Goal: Complete application form

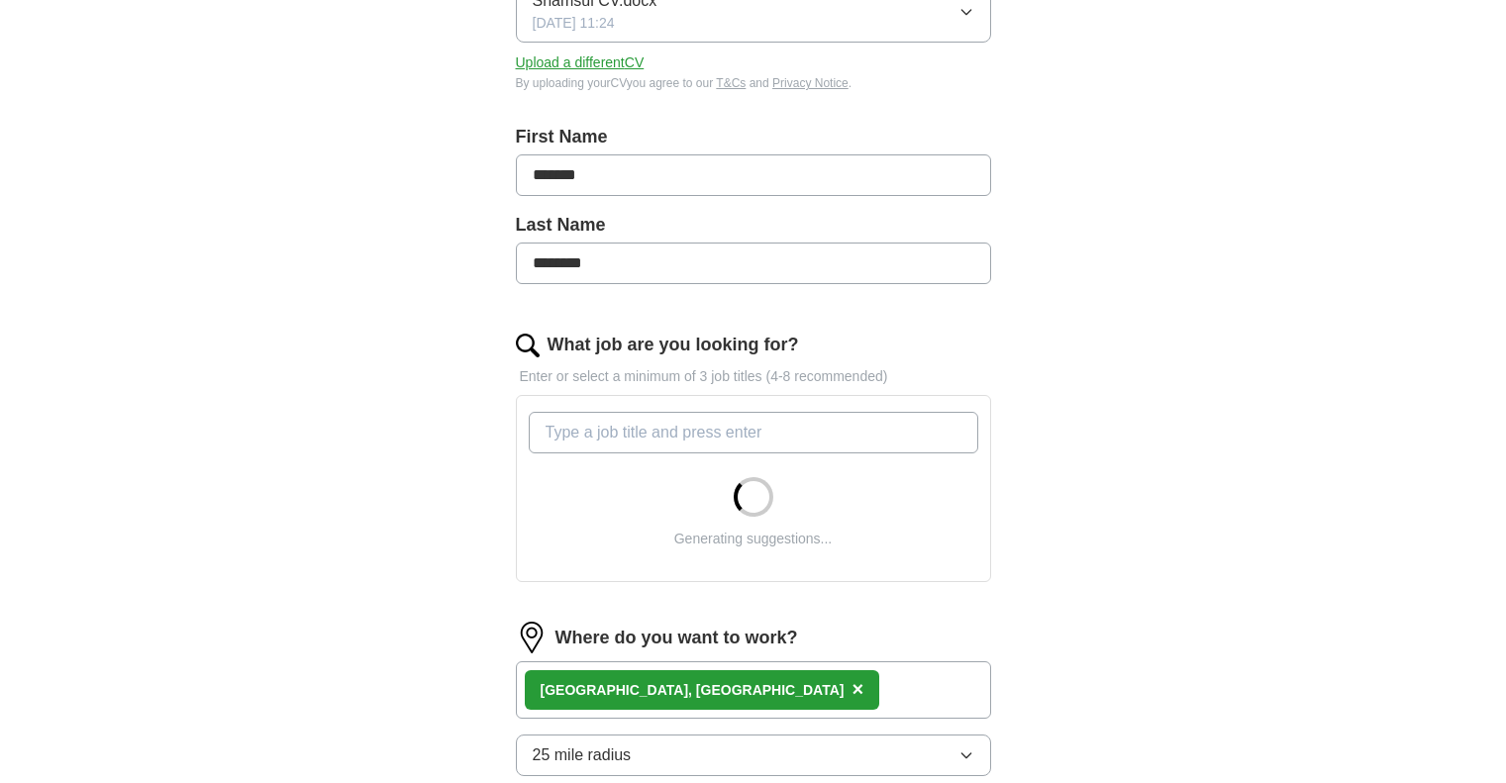
scroll to position [335, 0]
click at [689, 440] on input "What job are you looking for?" at bounding box center [754, 432] width 450 height 42
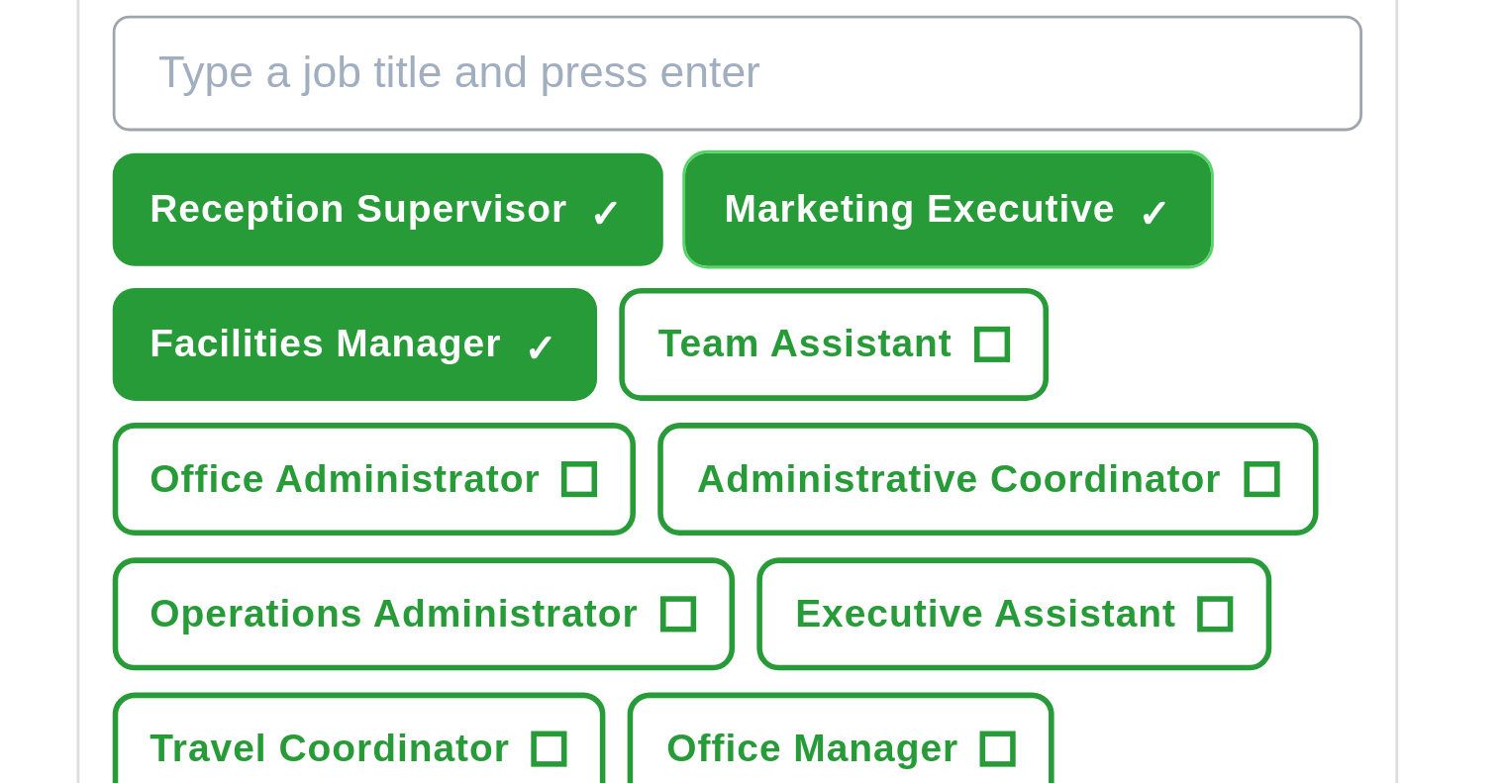
click at [0, 0] on span "×" at bounding box center [0, 0] width 0 height 0
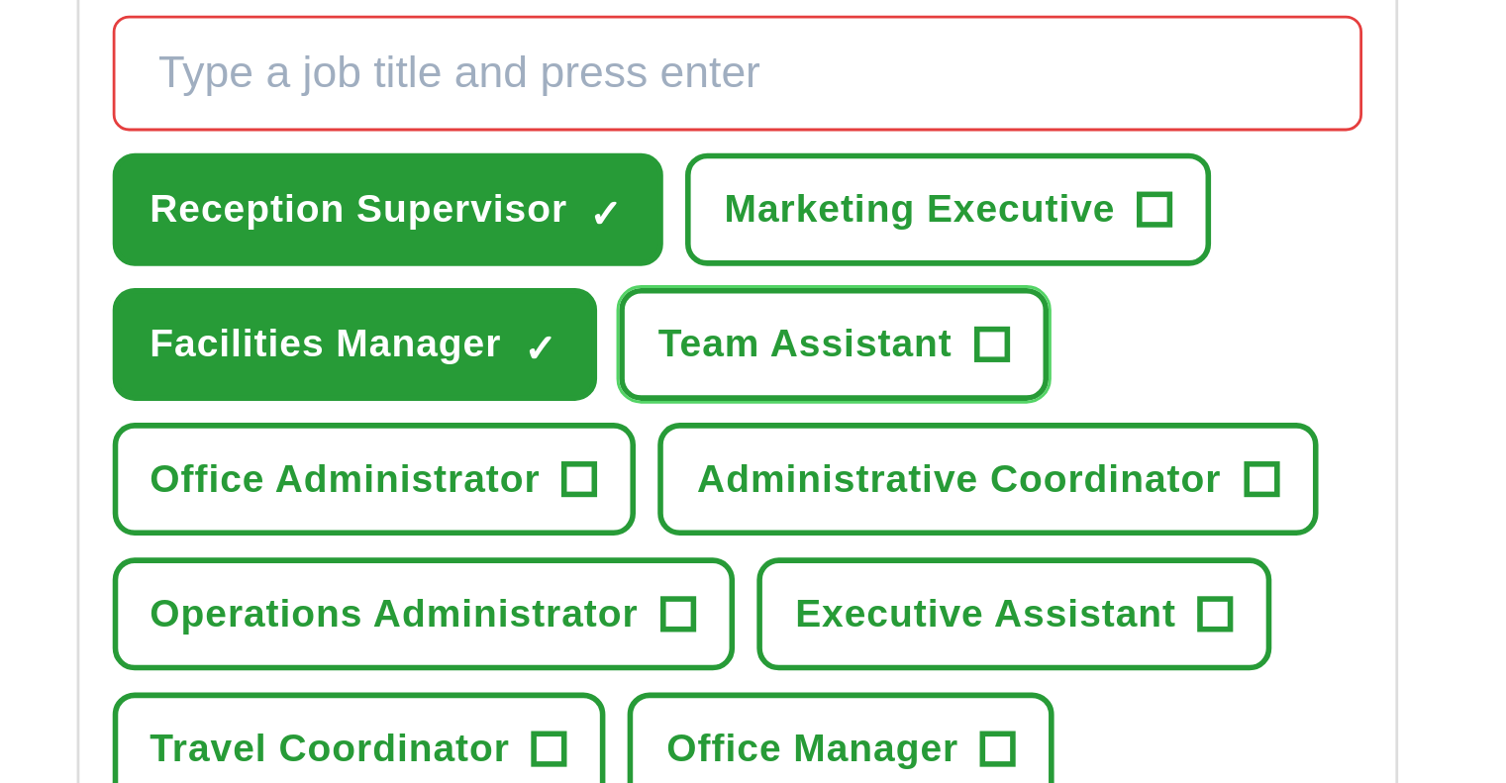
click at [804, 530] on span "Team Assistant" at bounding box center [778, 529] width 106 height 21
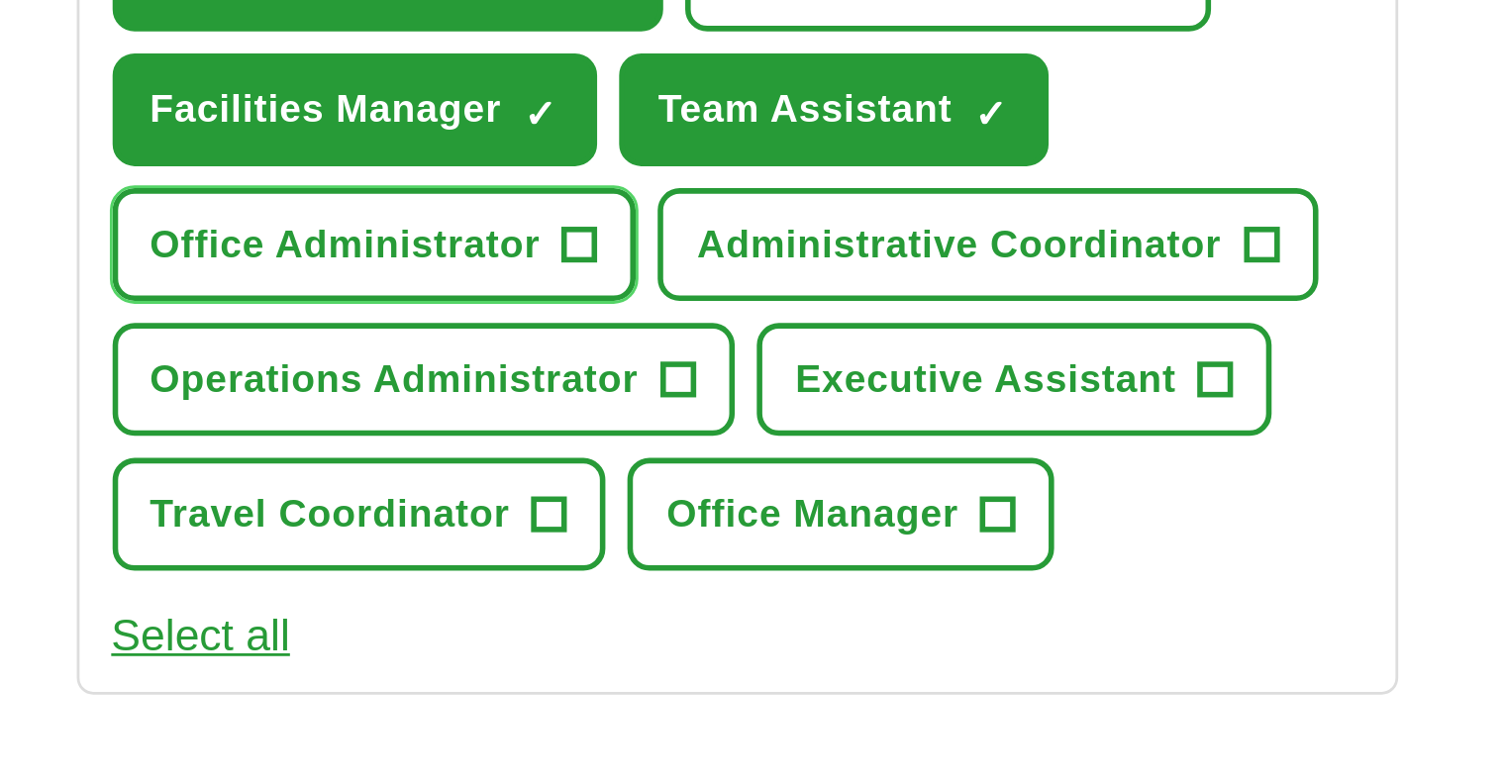
click at [656, 575] on span "Office Administrator" at bounding box center [613, 577] width 141 height 21
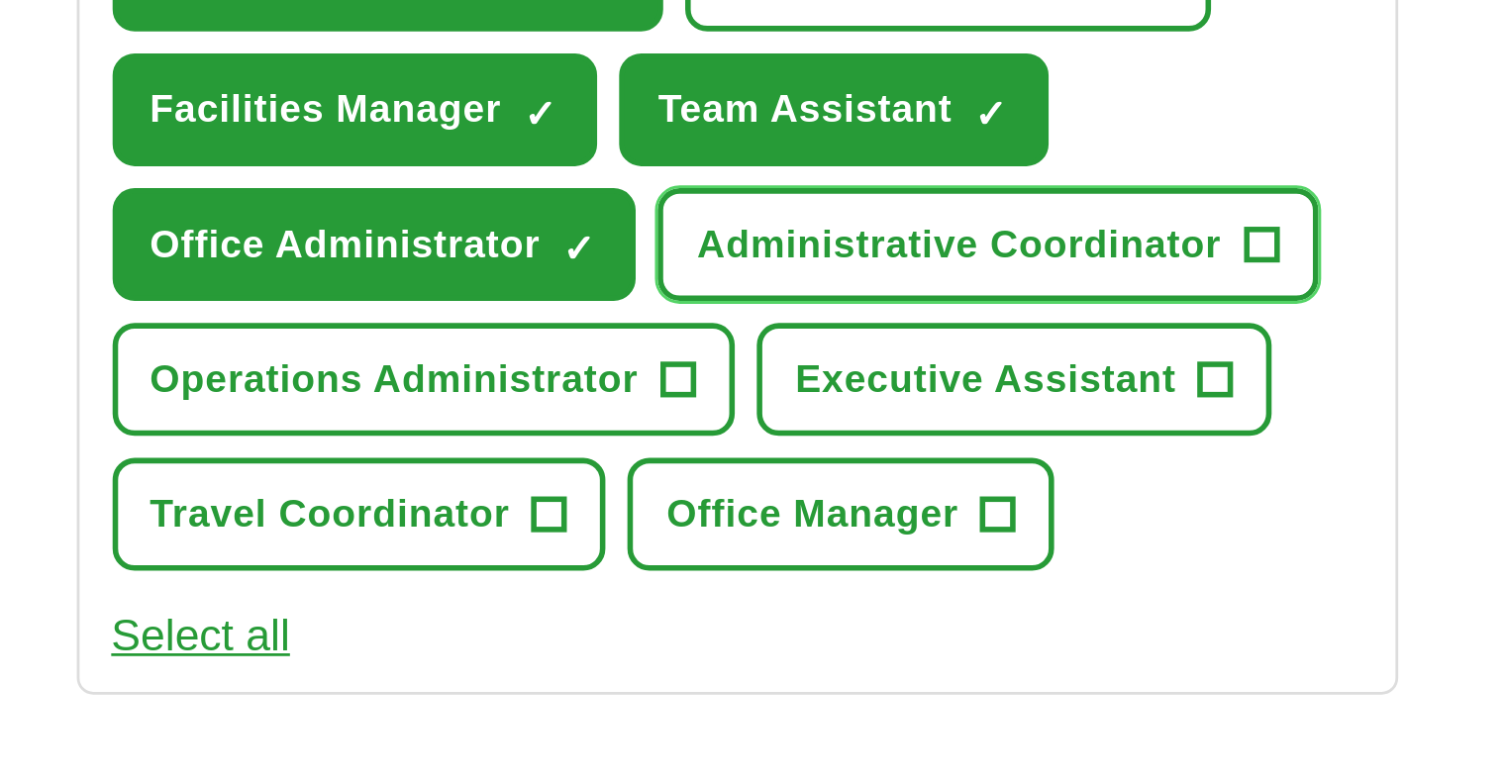
click at [870, 585] on span "Administrative Coordinator" at bounding box center [833, 577] width 188 height 21
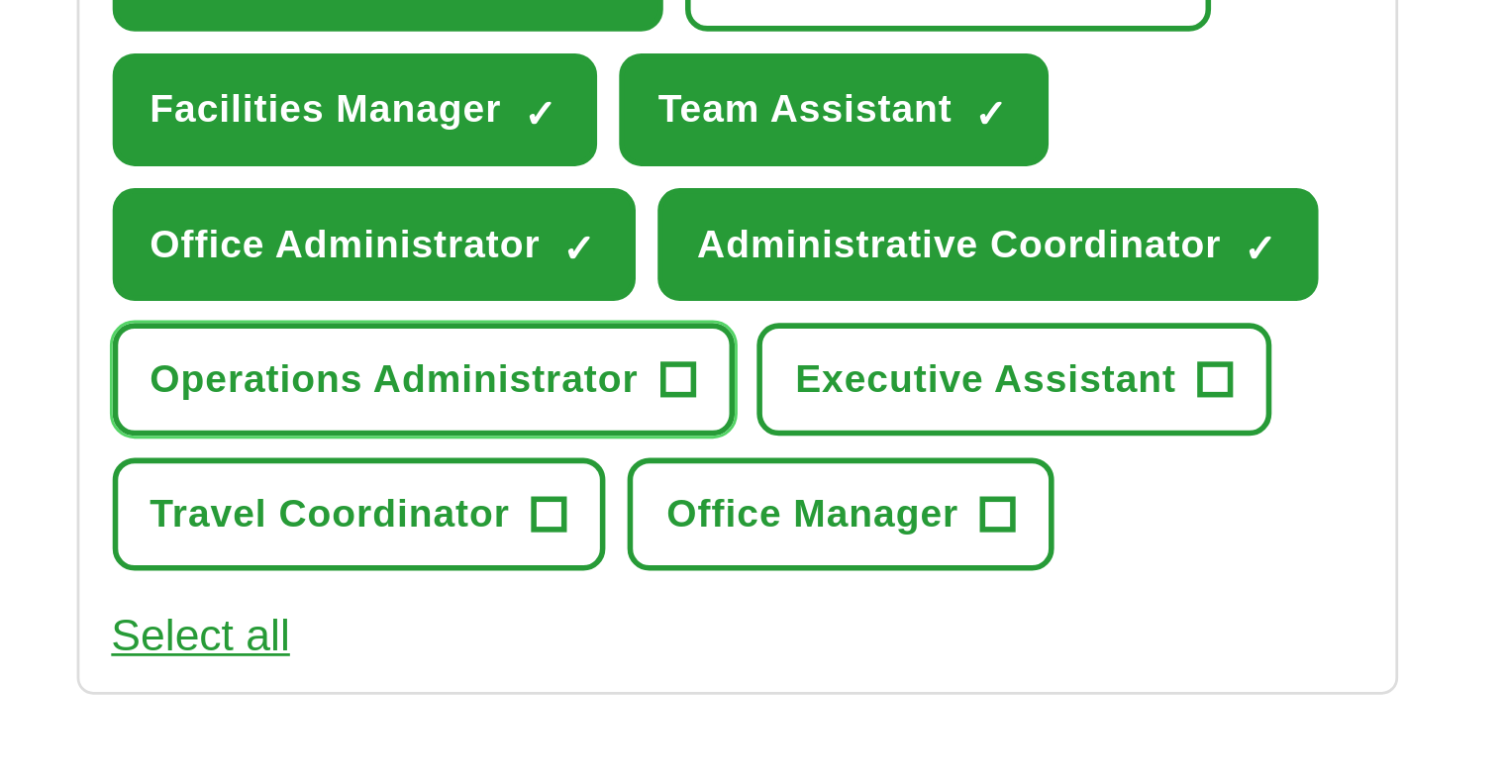
click at [710, 624] on span "Operations Administrator" at bounding box center [630, 626] width 175 height 21
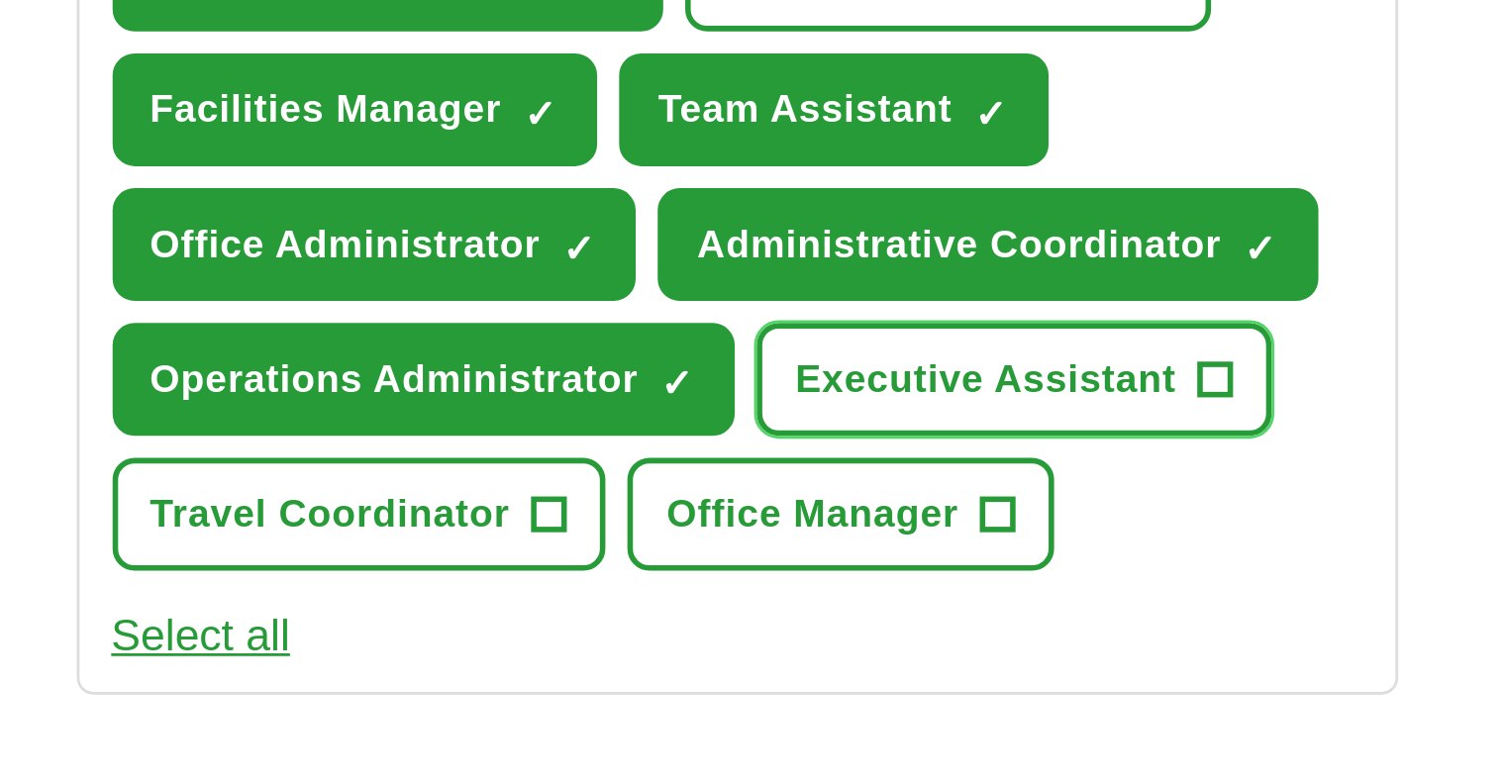
click at [841, 628] on span "Executive Assistant" at bounding box center [842, 626] width 137 height 21
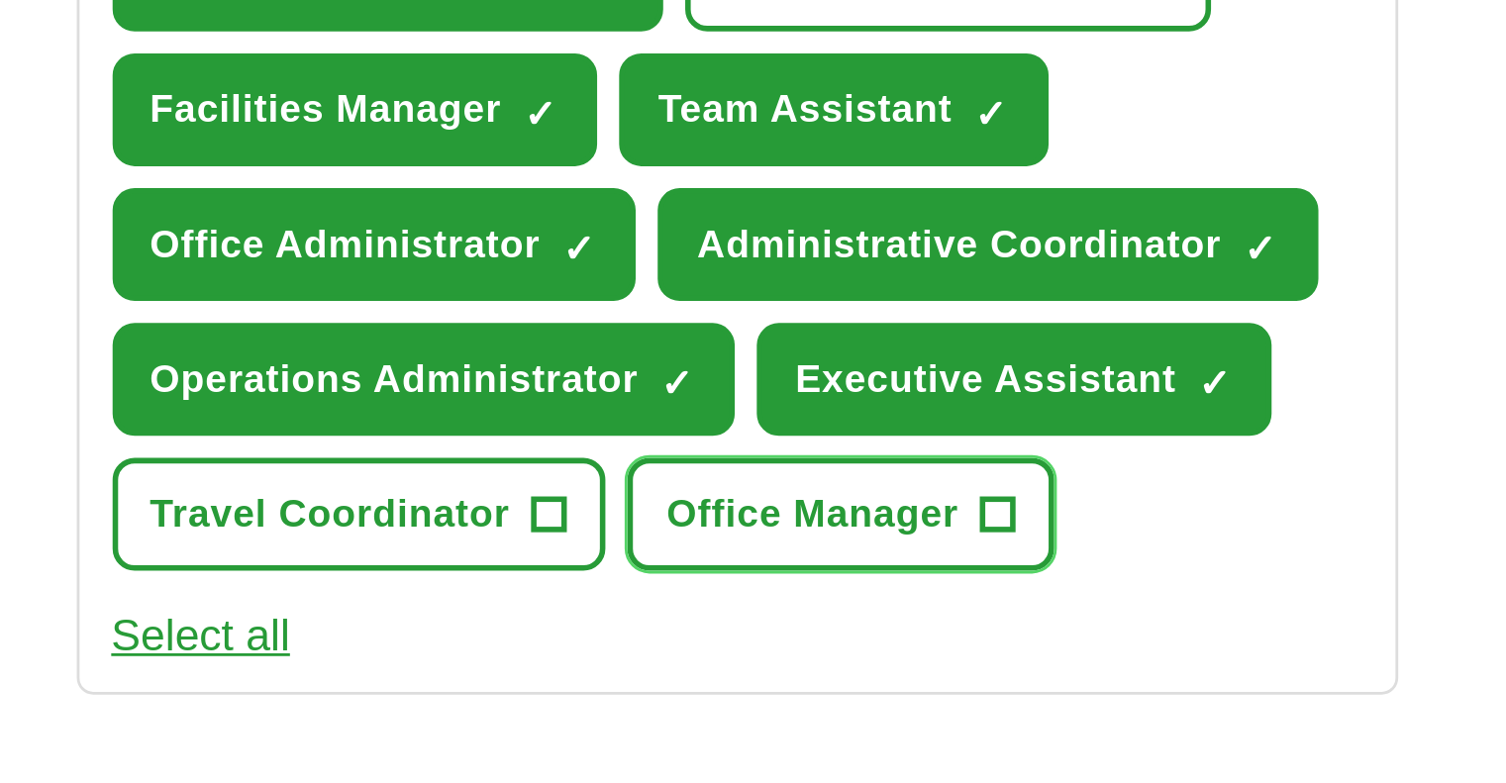
click at [779, 685] on button "Office Manager +" at bounding box center [791, 675] width 154 height 41
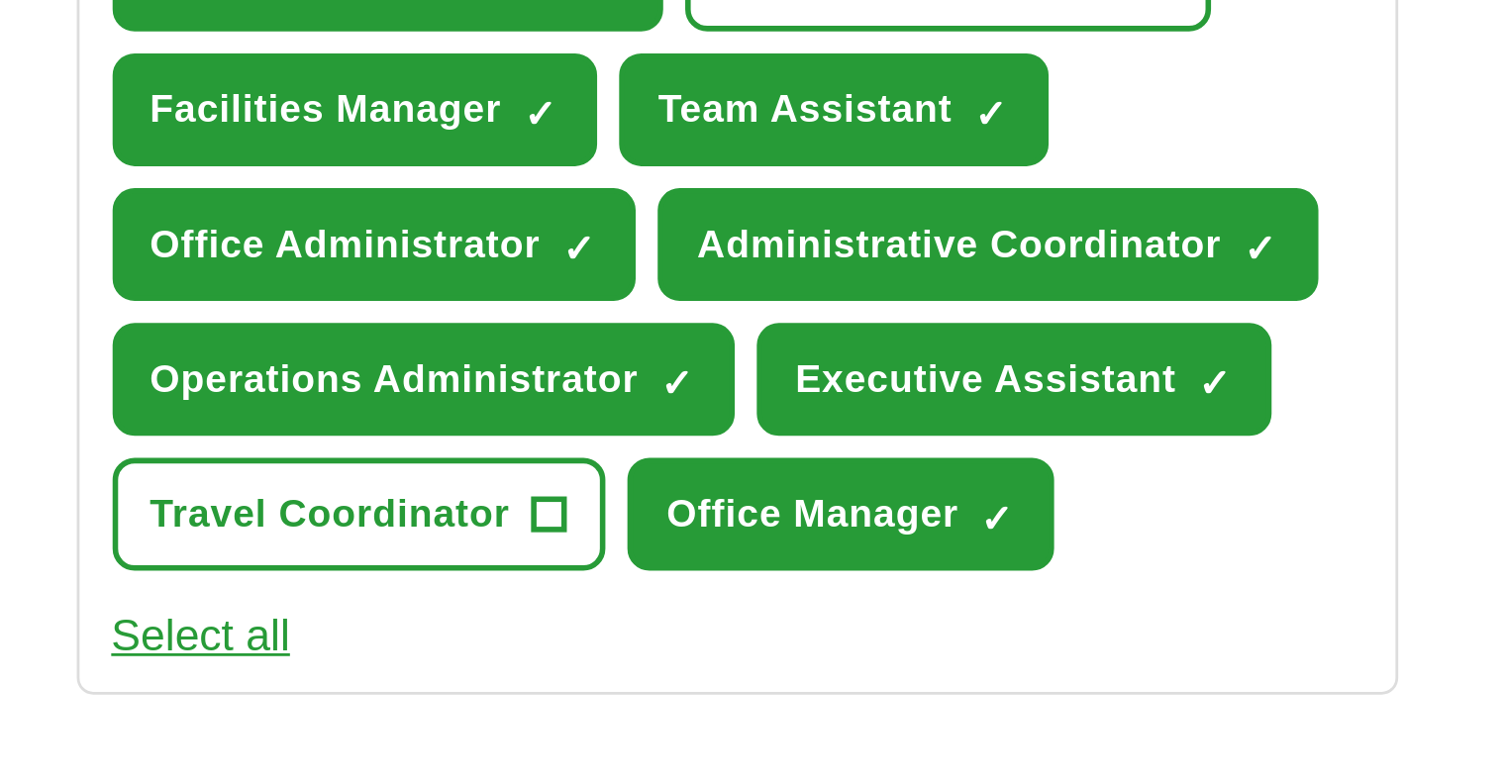
click at [556, 723] on button "Select all" at bounding box center [561, 719] width 64 height 24
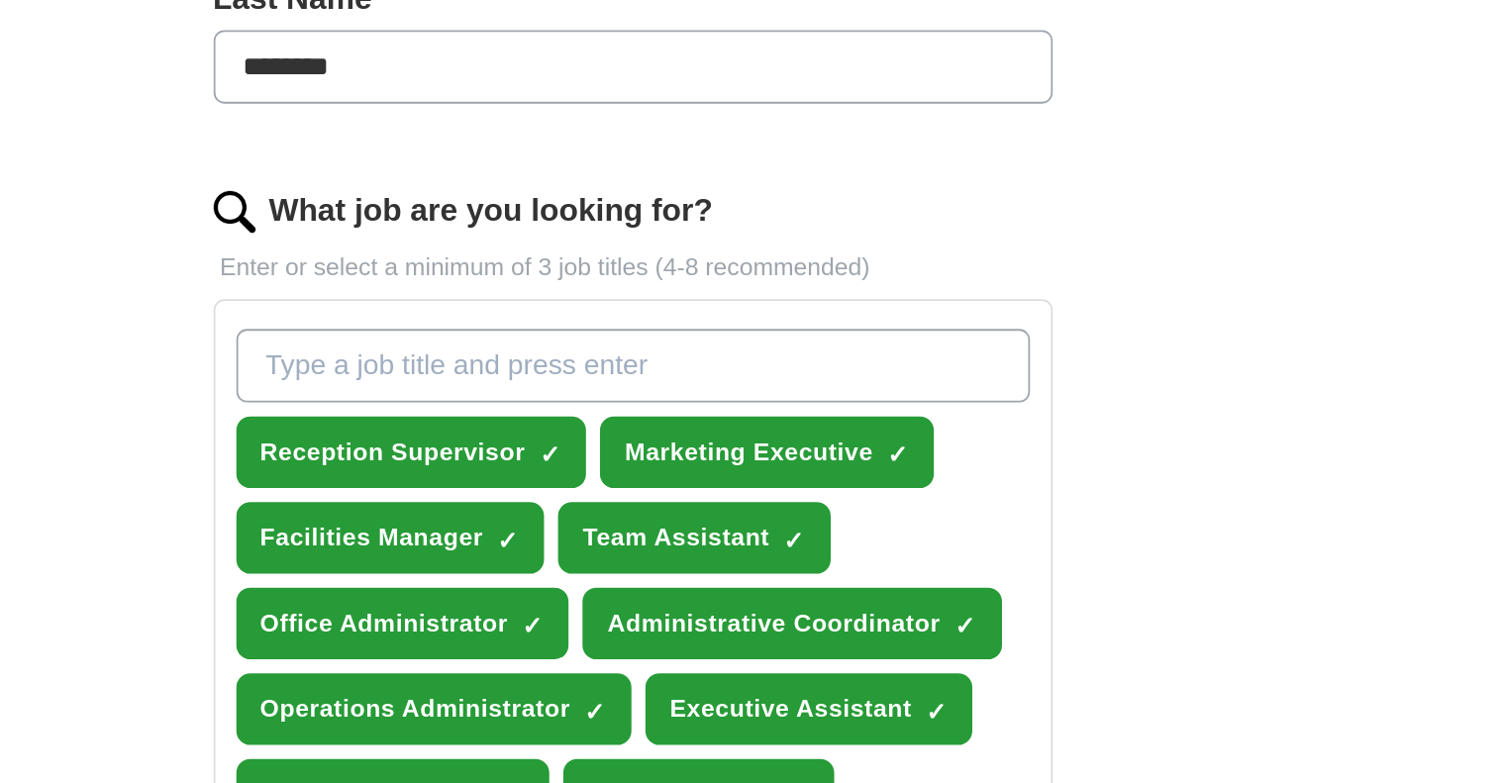
click at [688, 437] on input "What job are you looking for?" at bounding box center [754, 432] width 450 height 42
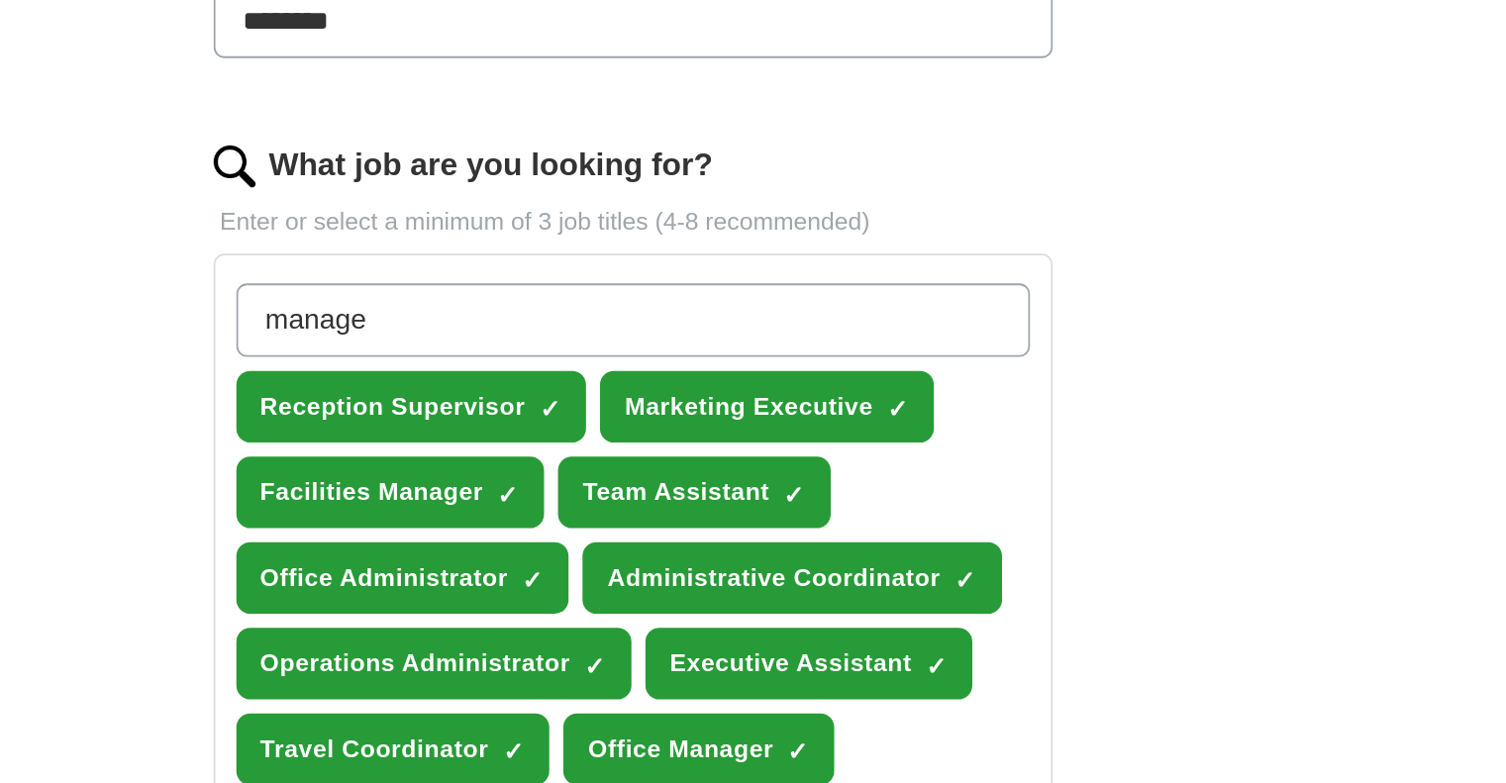
type input "manager"
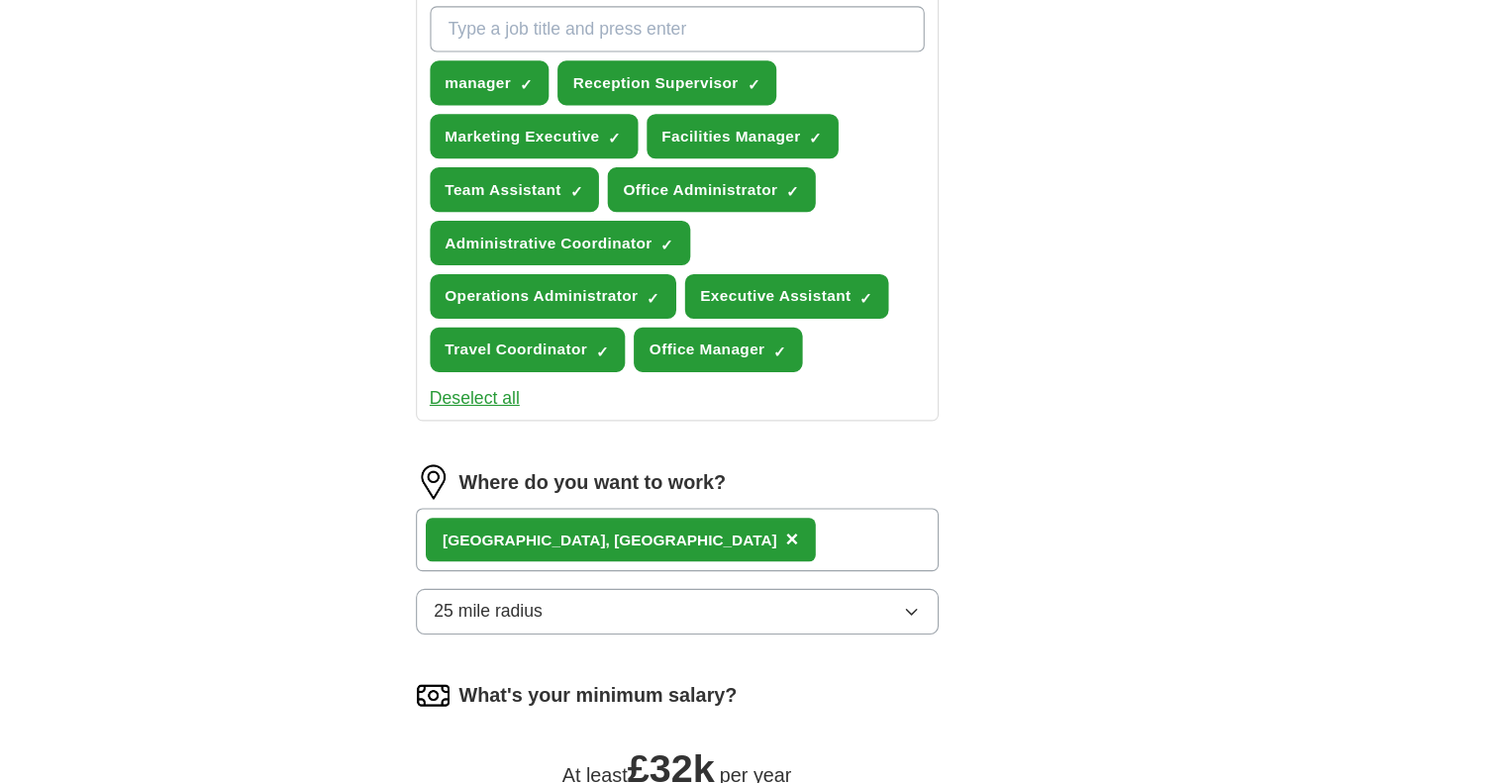
scroll to position [673, 0]
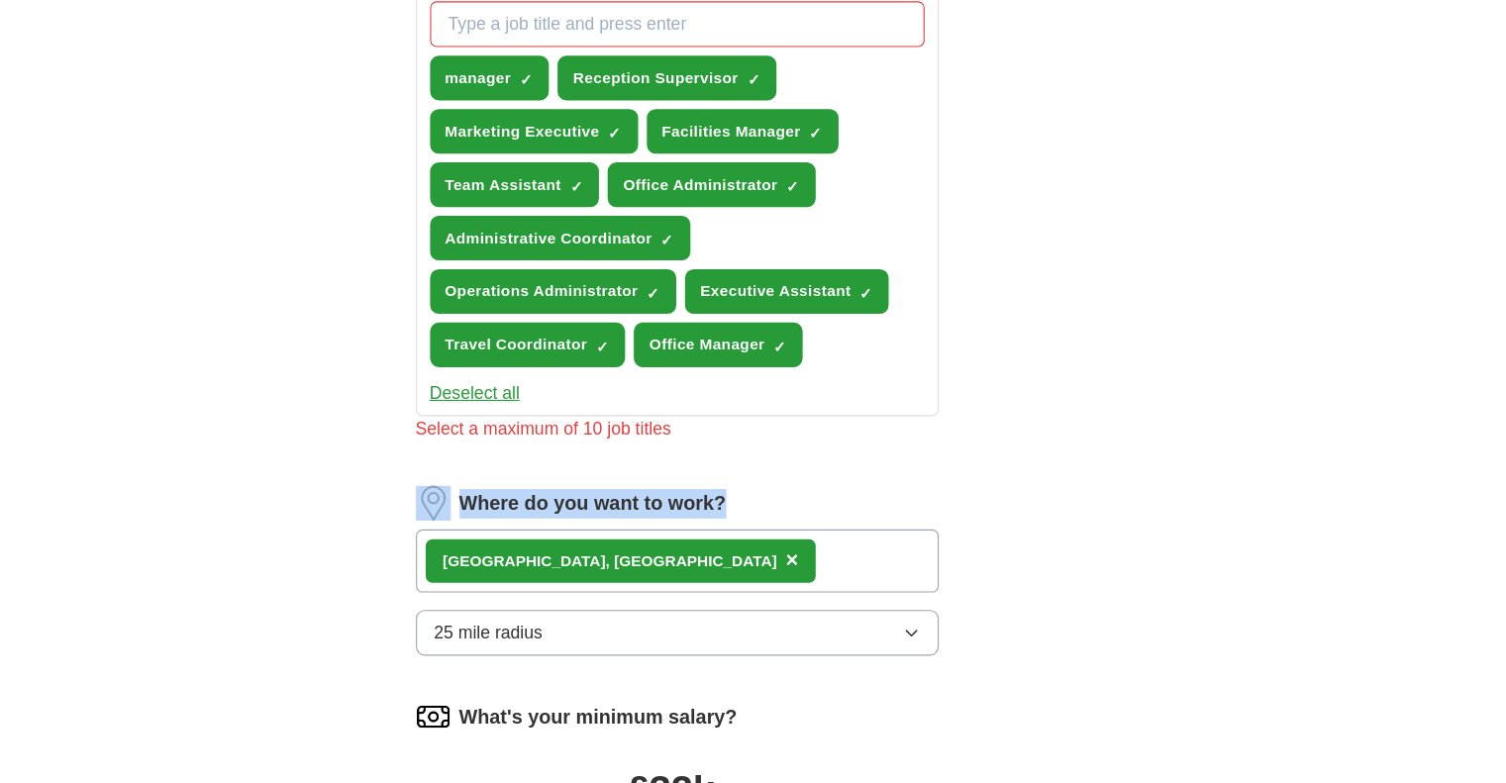
drag, startPoint x: 804, startPoint y: 541, endPoint x: 821, endPoint y: 479, distance: 63.7
click at [821, 479] on form "Select a CV Shamsul CV.docx [DATE] 11:24 Upload a different CV By uploading you…" at bounding box center [753, 293] width 475 height 1392
click at [1094, 474] on div "ApplyIQ Let ApplyIQ do the hard work of searching and applying for jobs. Just t…" at bounding box center [754, 202] width 1268 height 1630
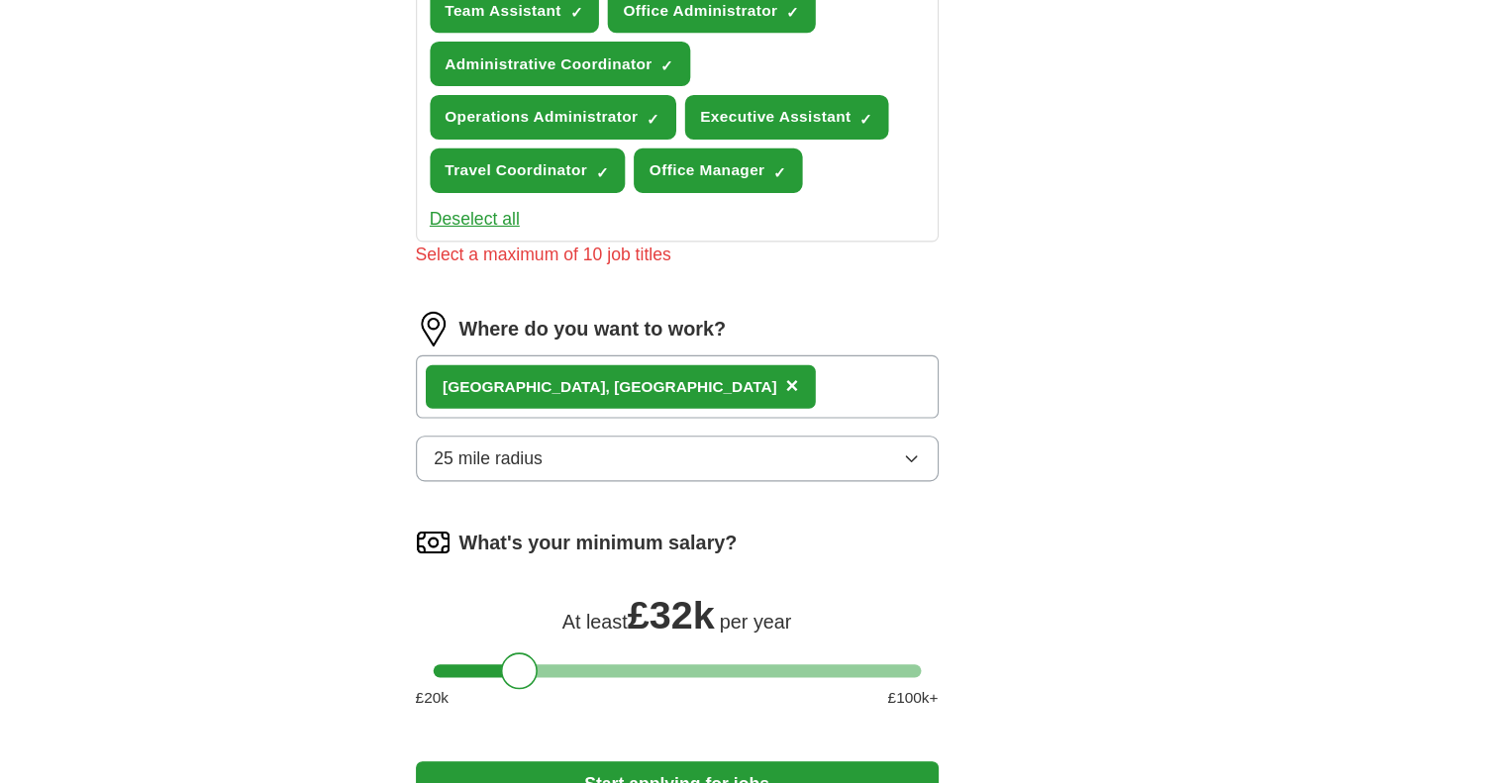
scroll to position [835, 0]
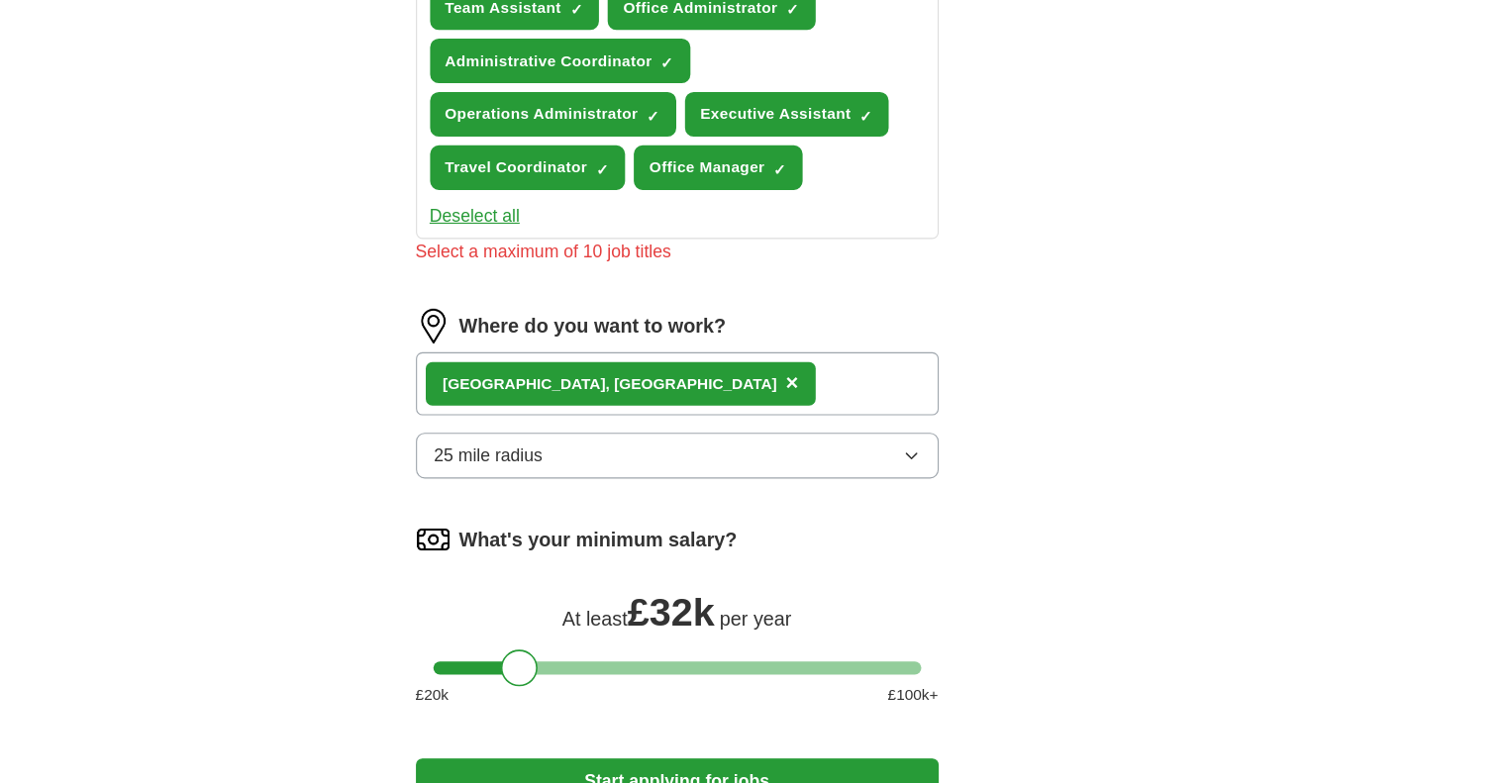
click at [719, 483] on button "25 mile radius" at bounding box center [753, 485] width 475 height 42
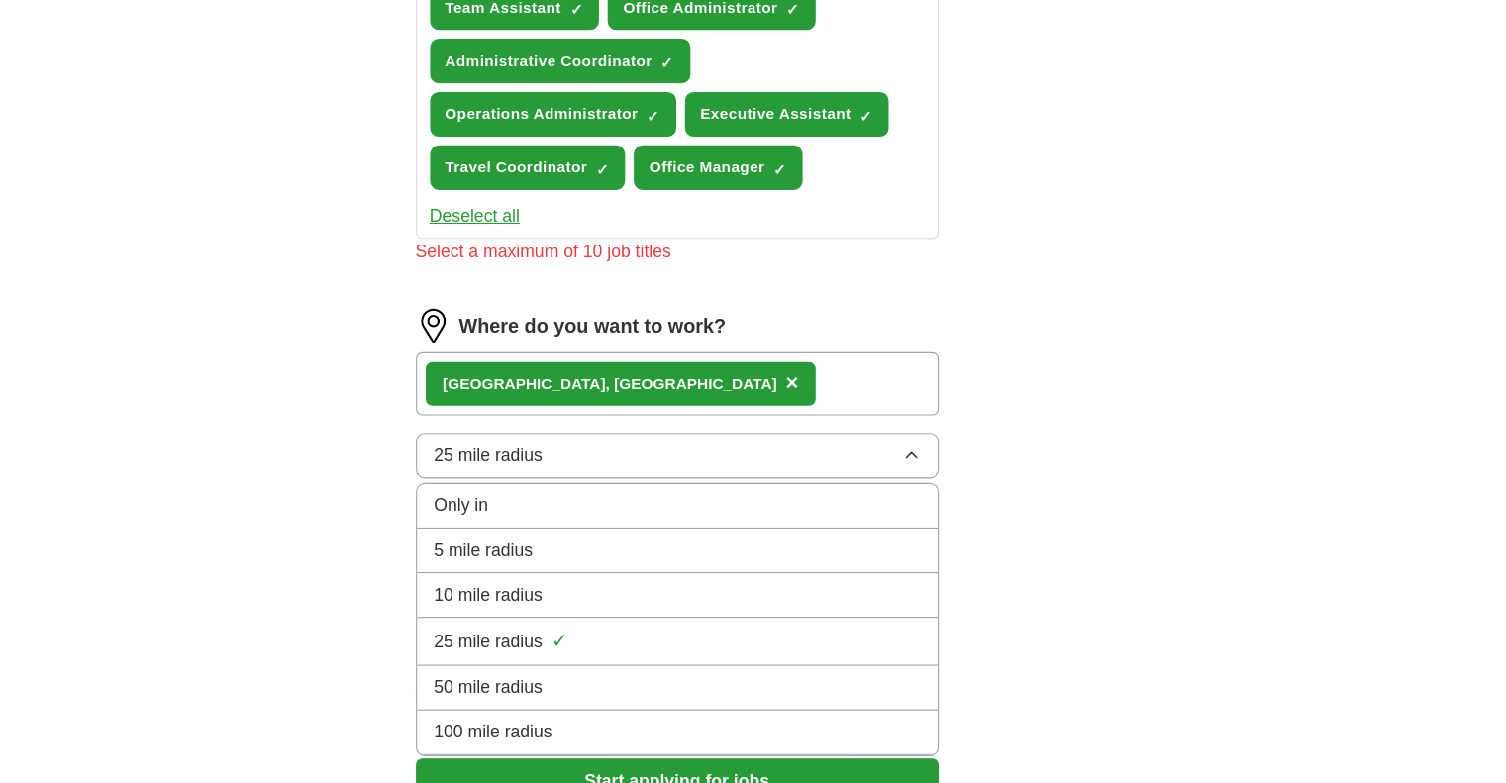
click at [624, 535] on div "Only in" at bounding box center [754, 531] width 442 height 24
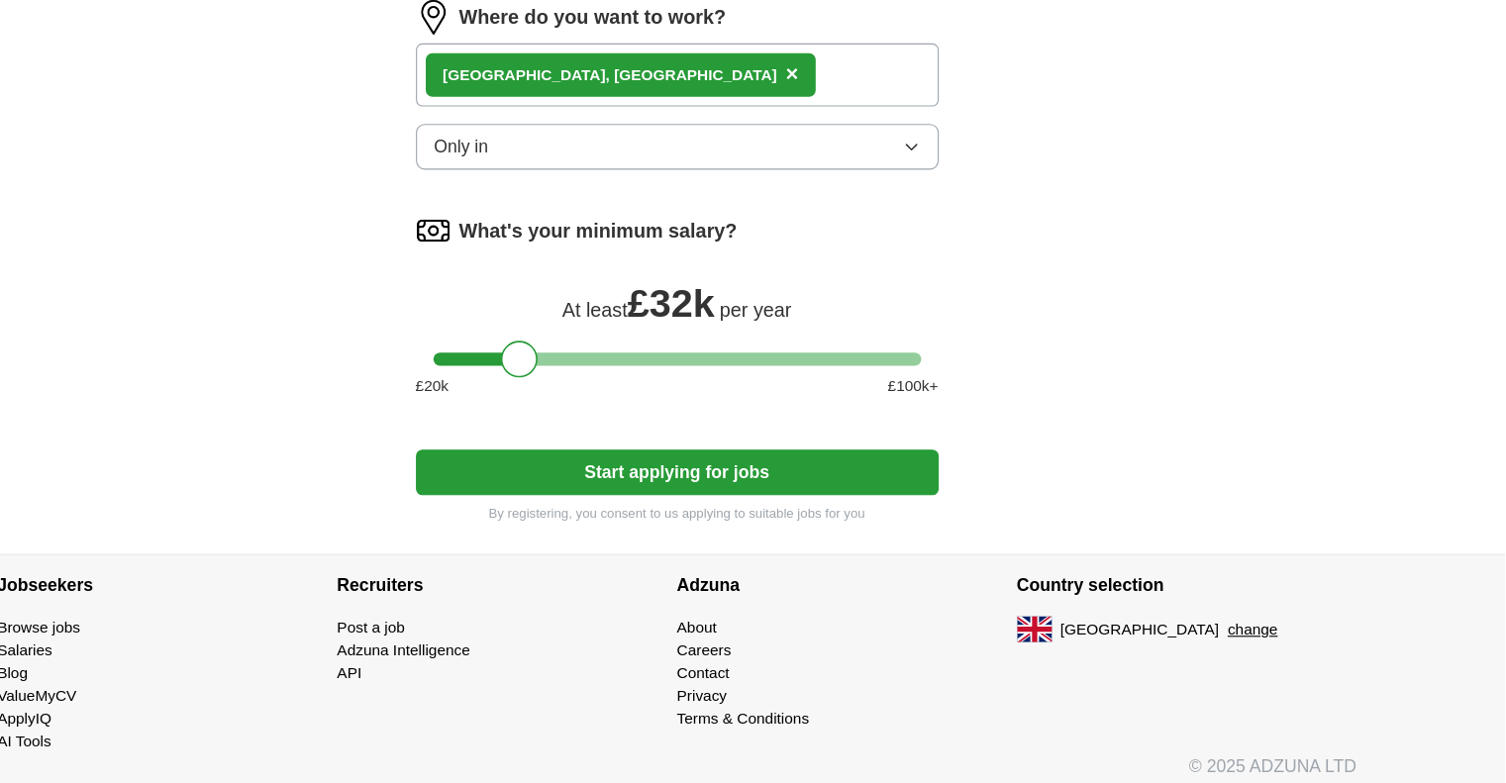
scroll to position [1128, 0]
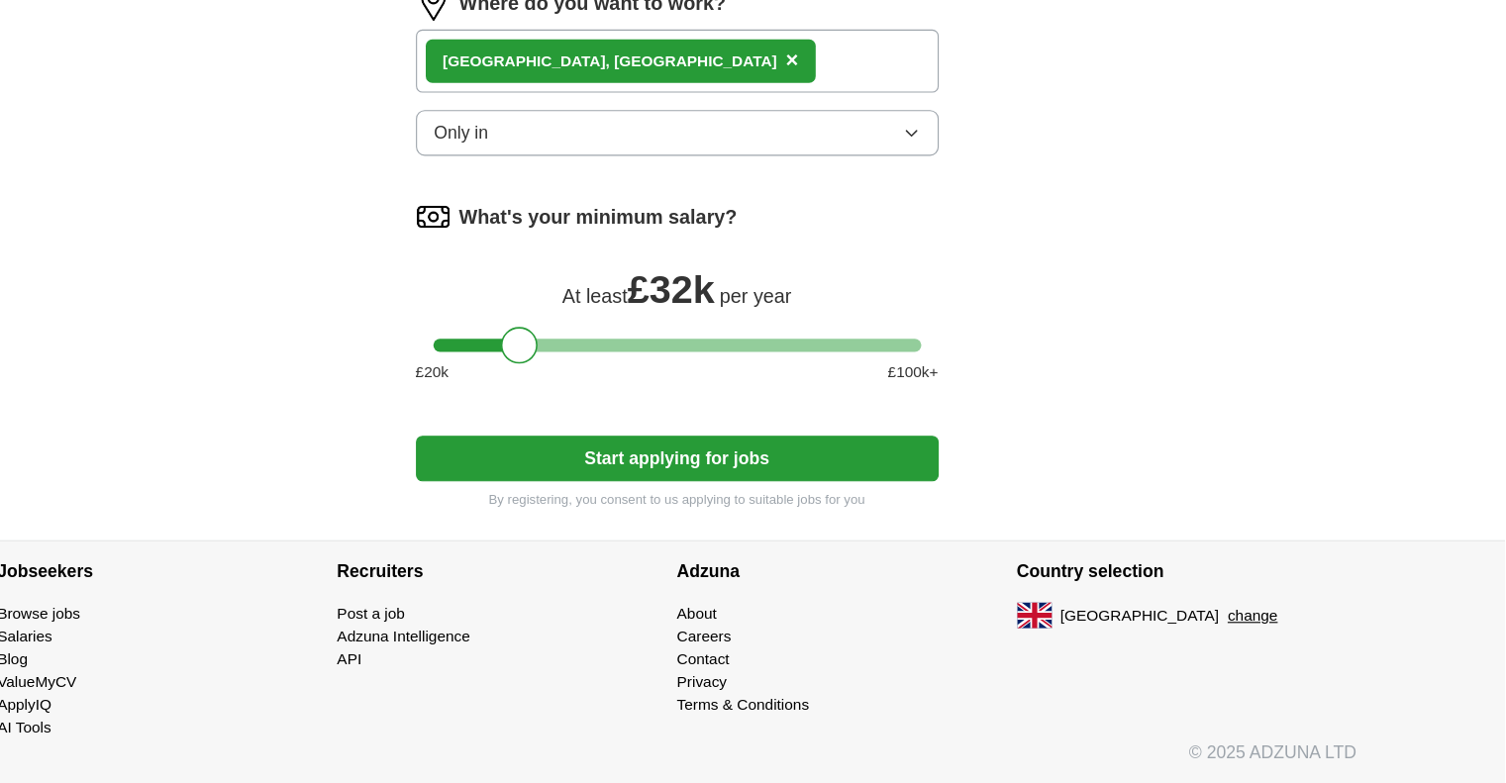
click at [764, 498] on button "Start applying for jobs" at bounding box center [753, 488] width 475 height 42
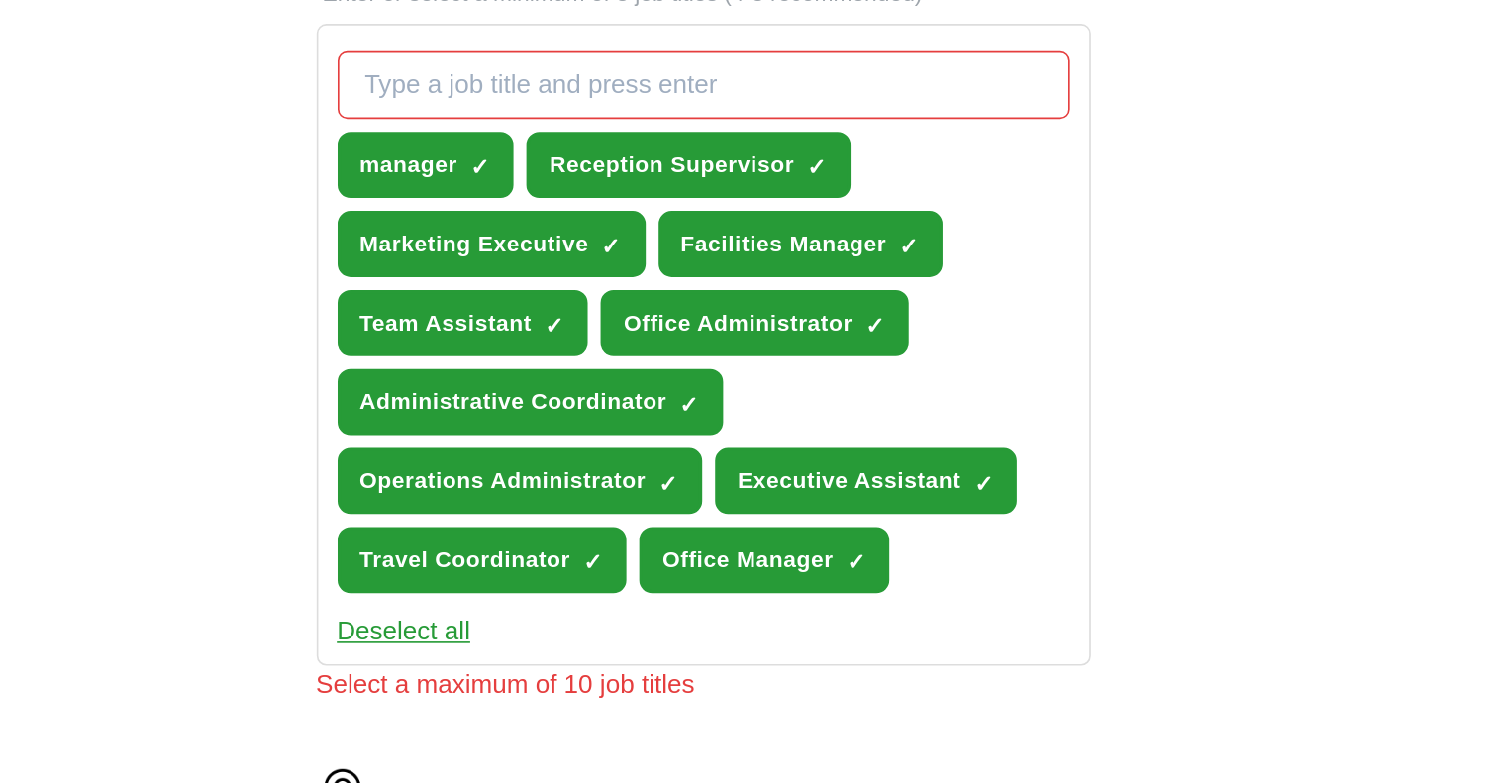
scroll to position [713, 0]
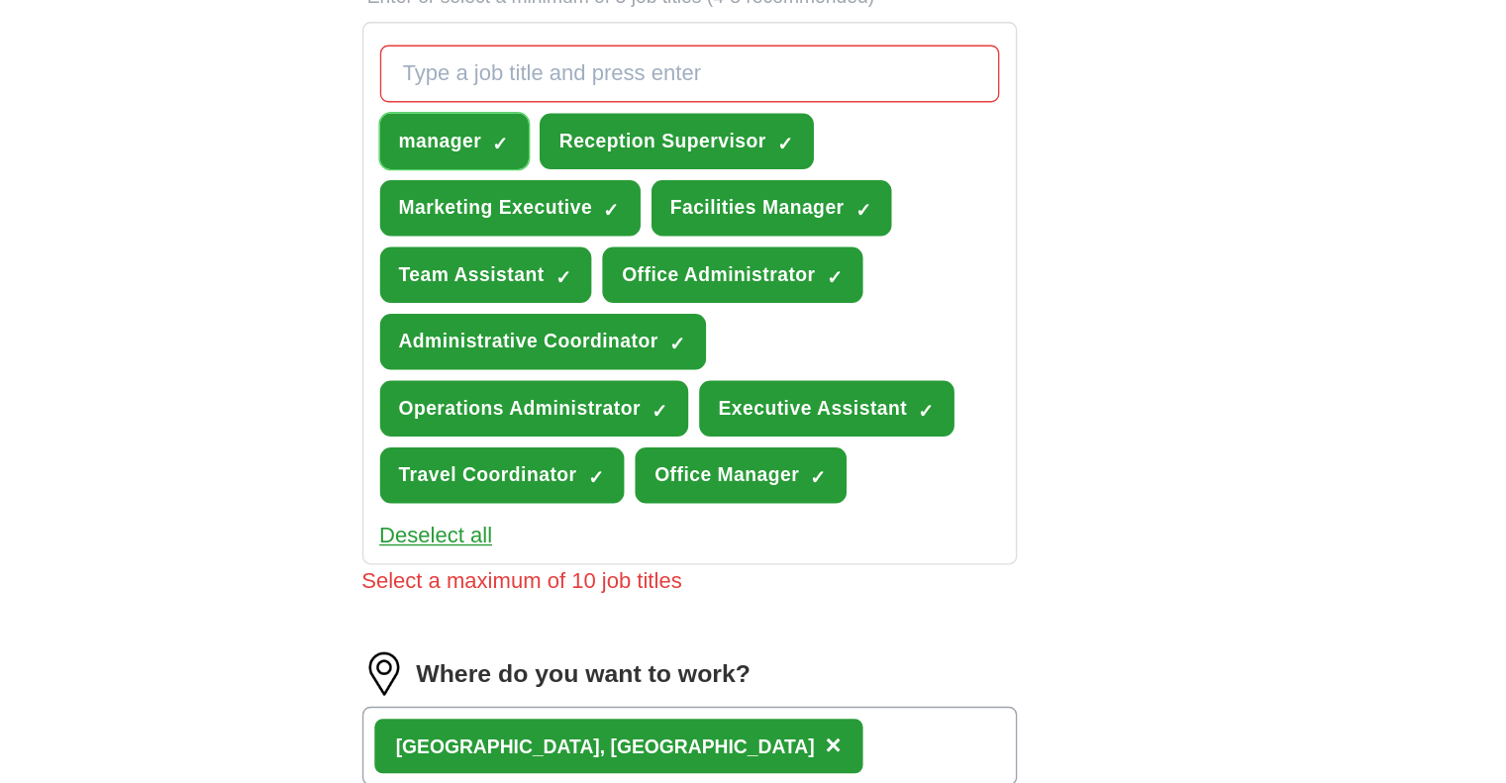
click at [0, 0] on span "×" at bounding box center [0, 0] width 0 height 0
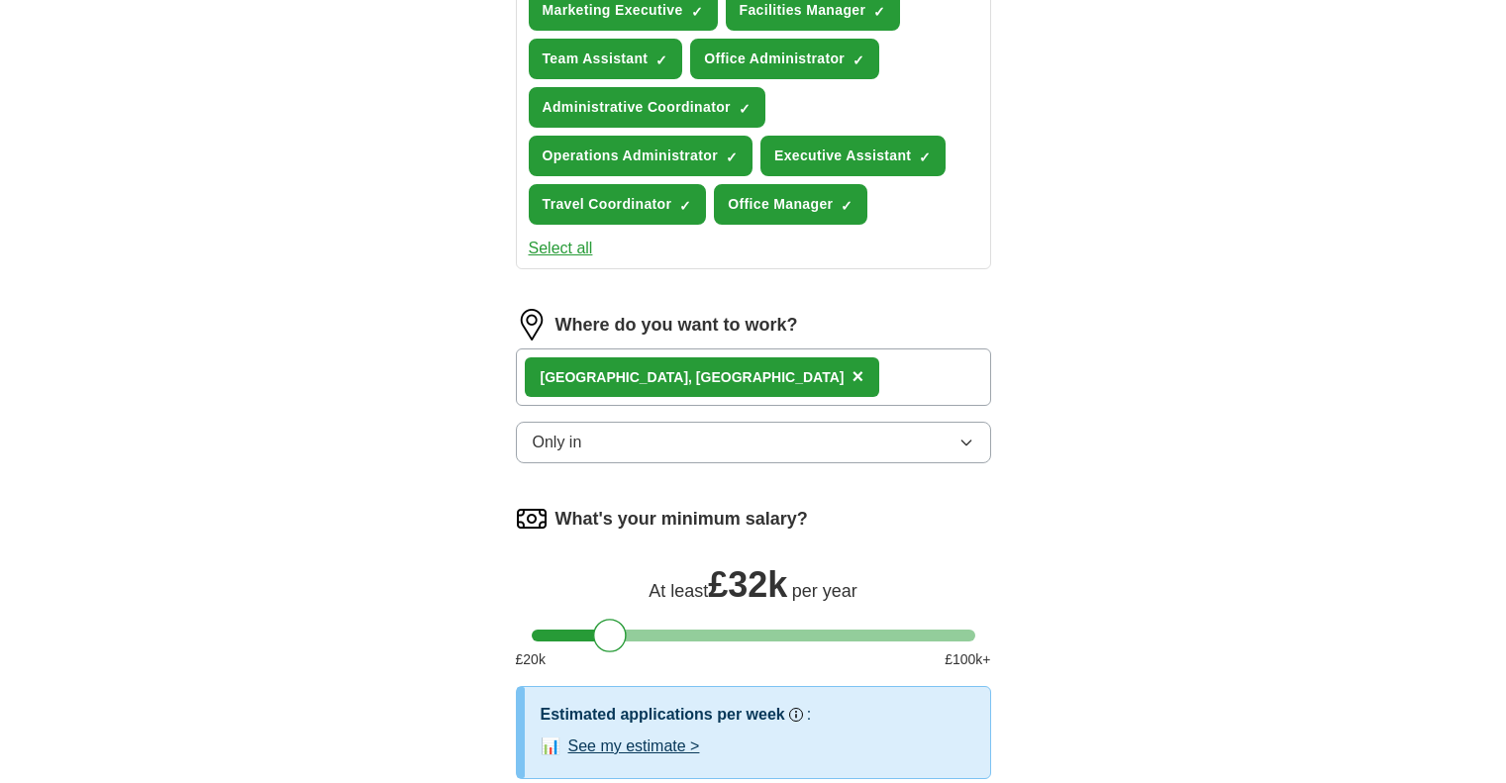
scroll to position [1197, 0]
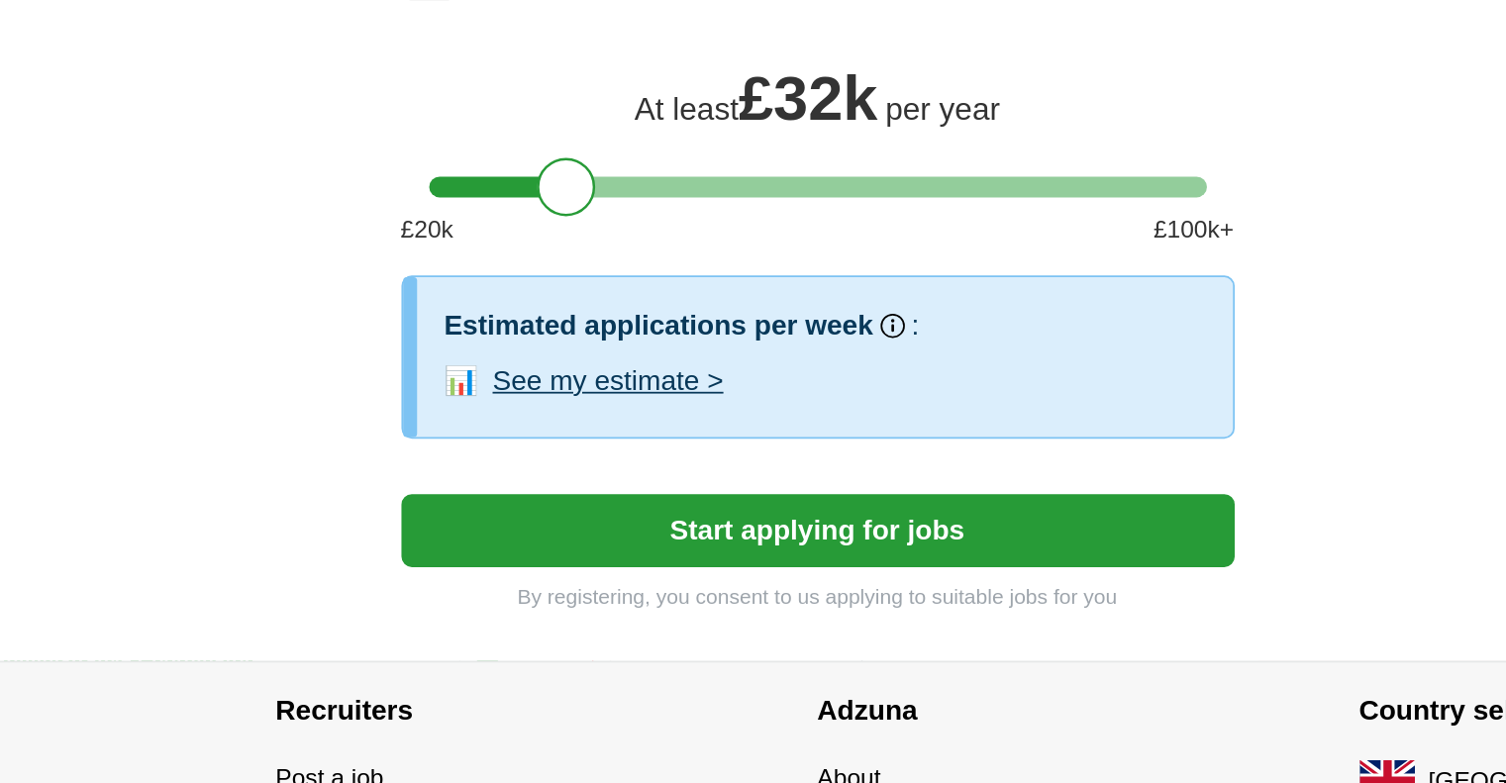
click at [753, 490] on button "Start applying for jobs" at bounding box center [753, 488] width 475 height 42
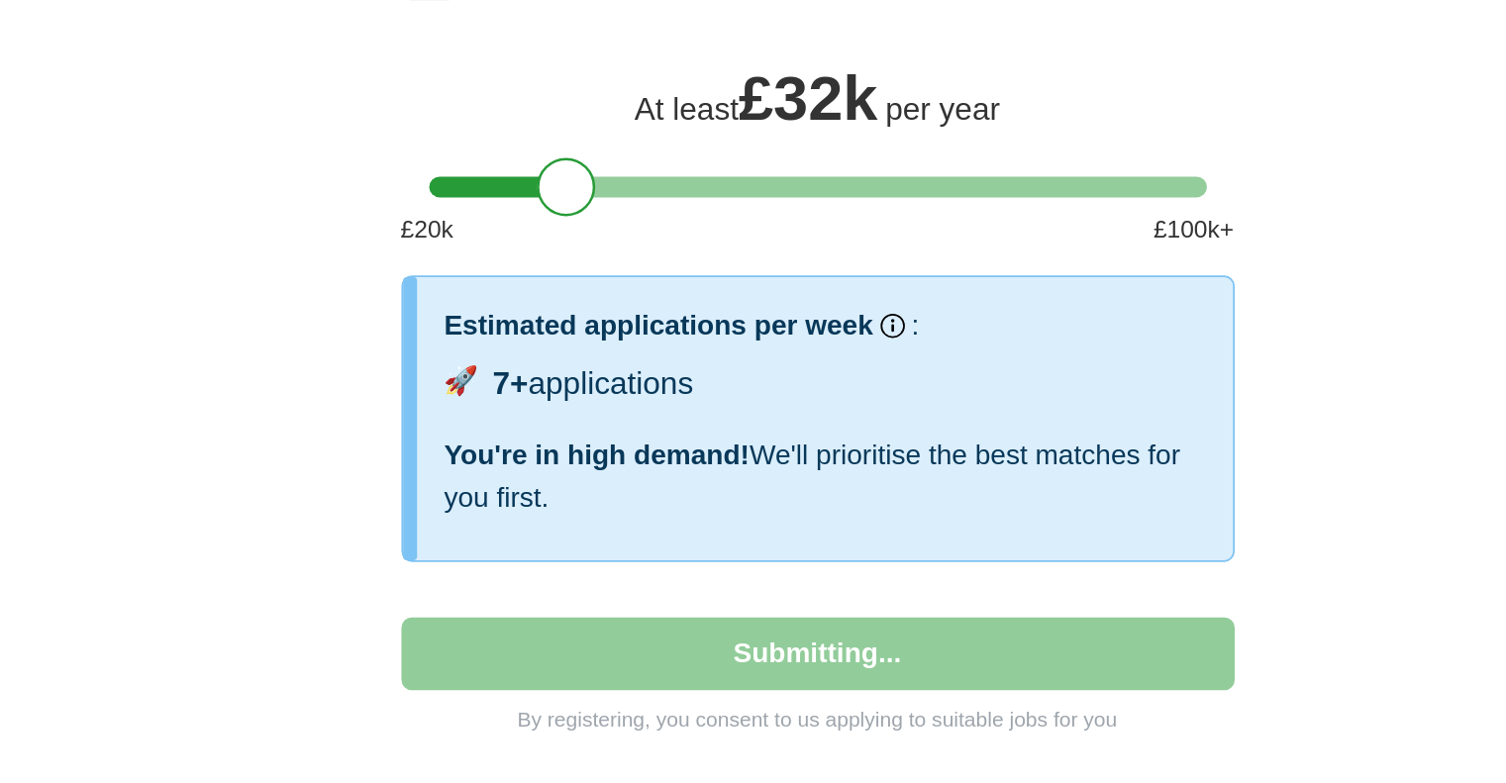
select select "**"
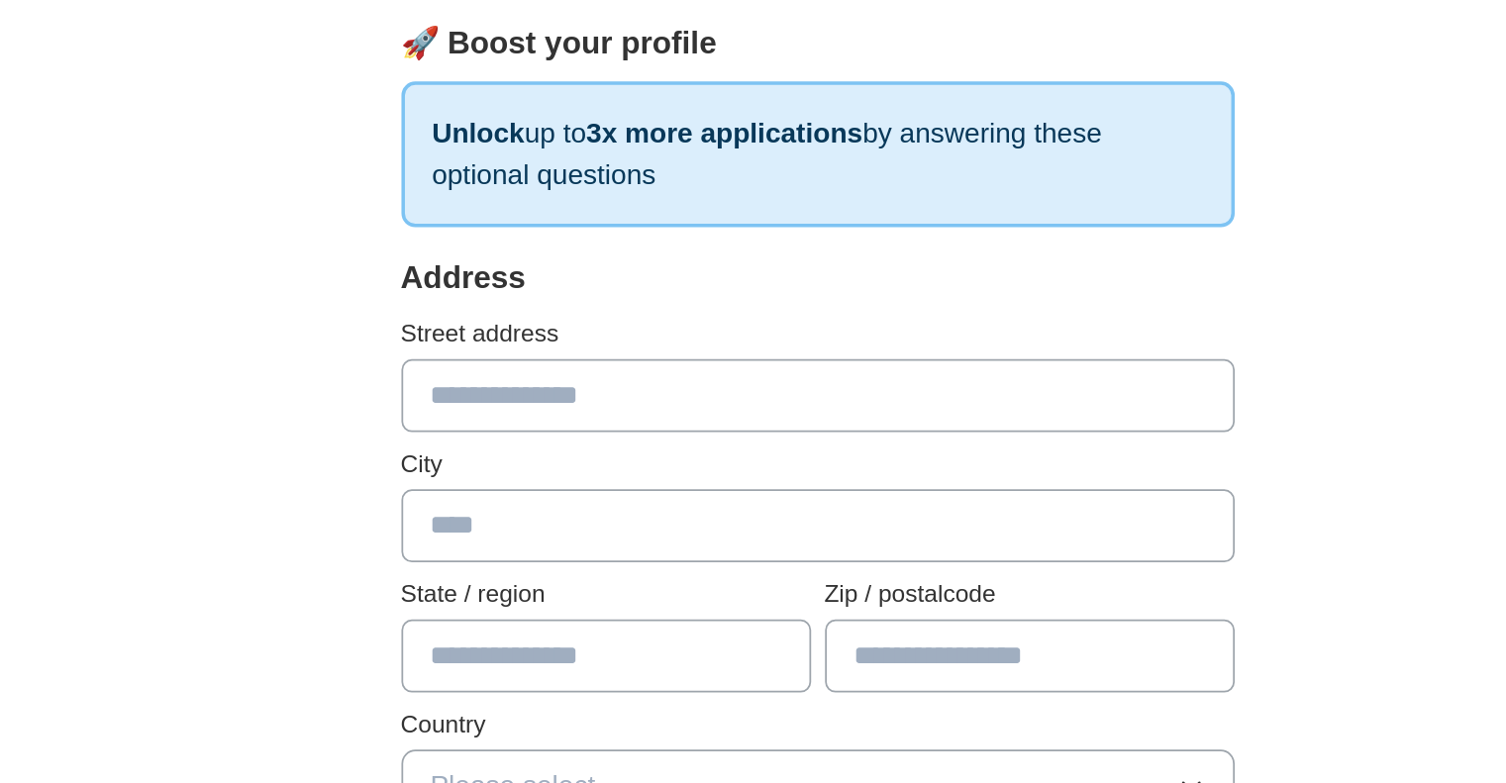
scroll to position [0, 0]
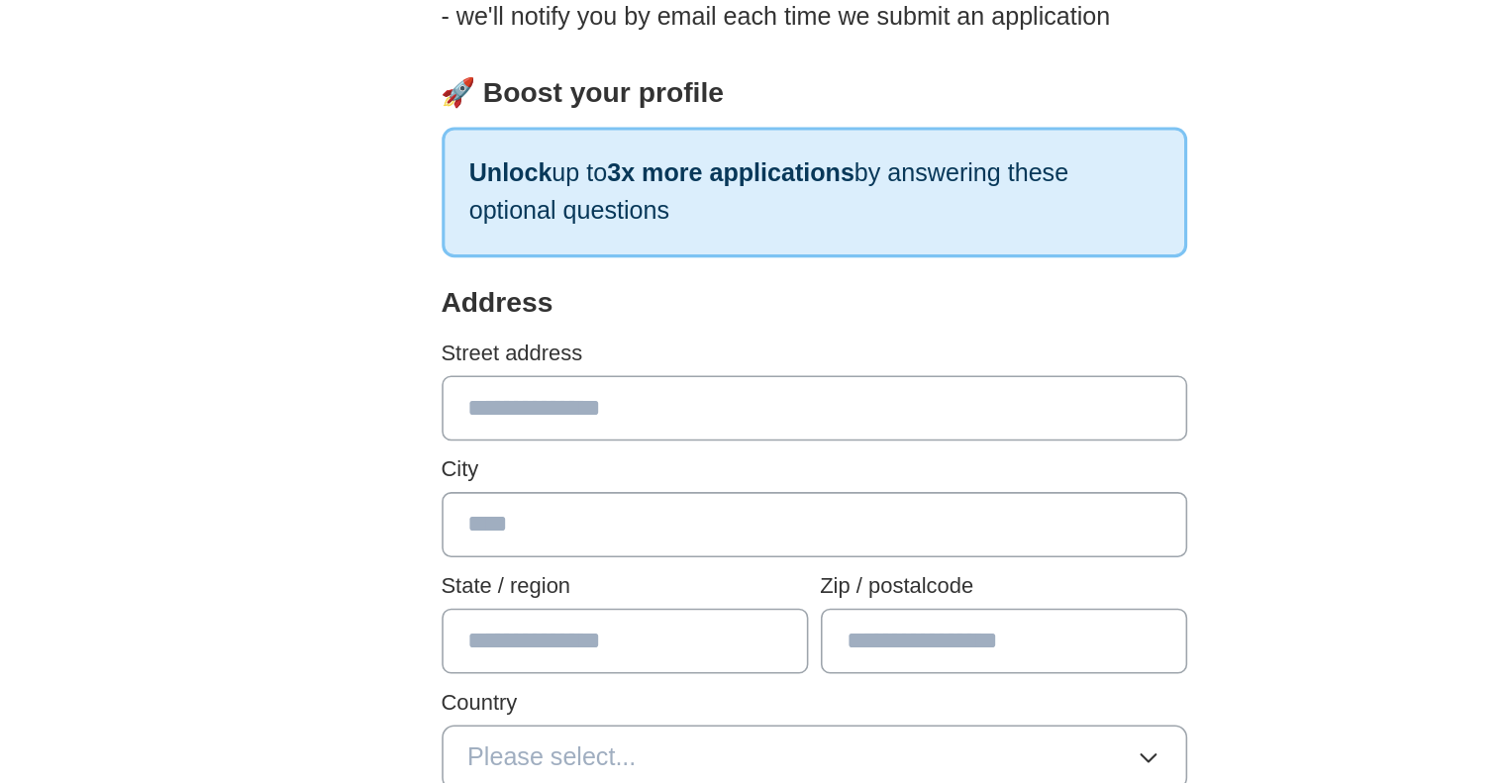
click at [751, 510] on input "text" at bounding box center [753, 511] width 475 height 42
type input "**********"
type input "*******"
type input "********"
click at [532, 513] on input "**********" at bounding box center [753, 511] width 475 height 42
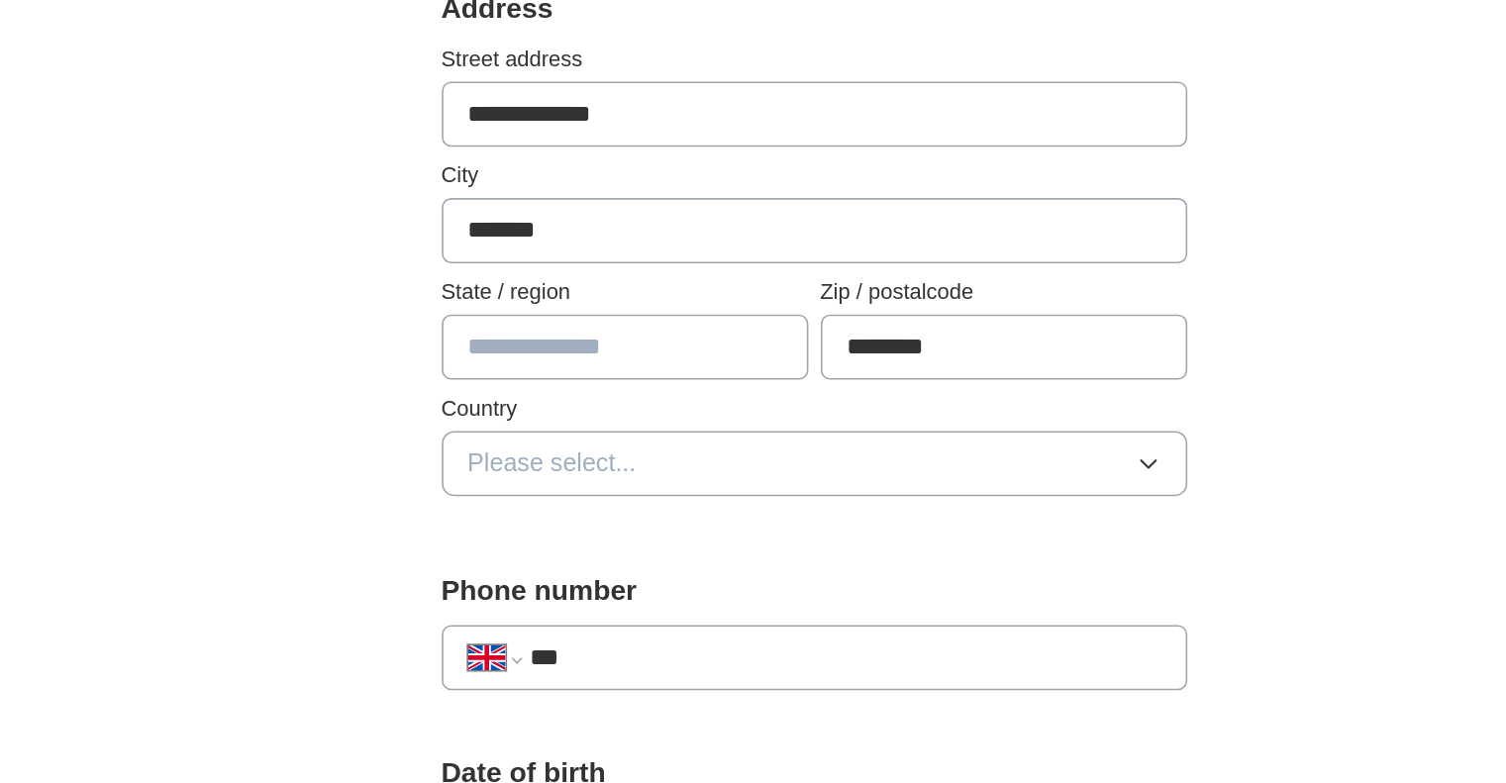
scroll to position [155, 0]
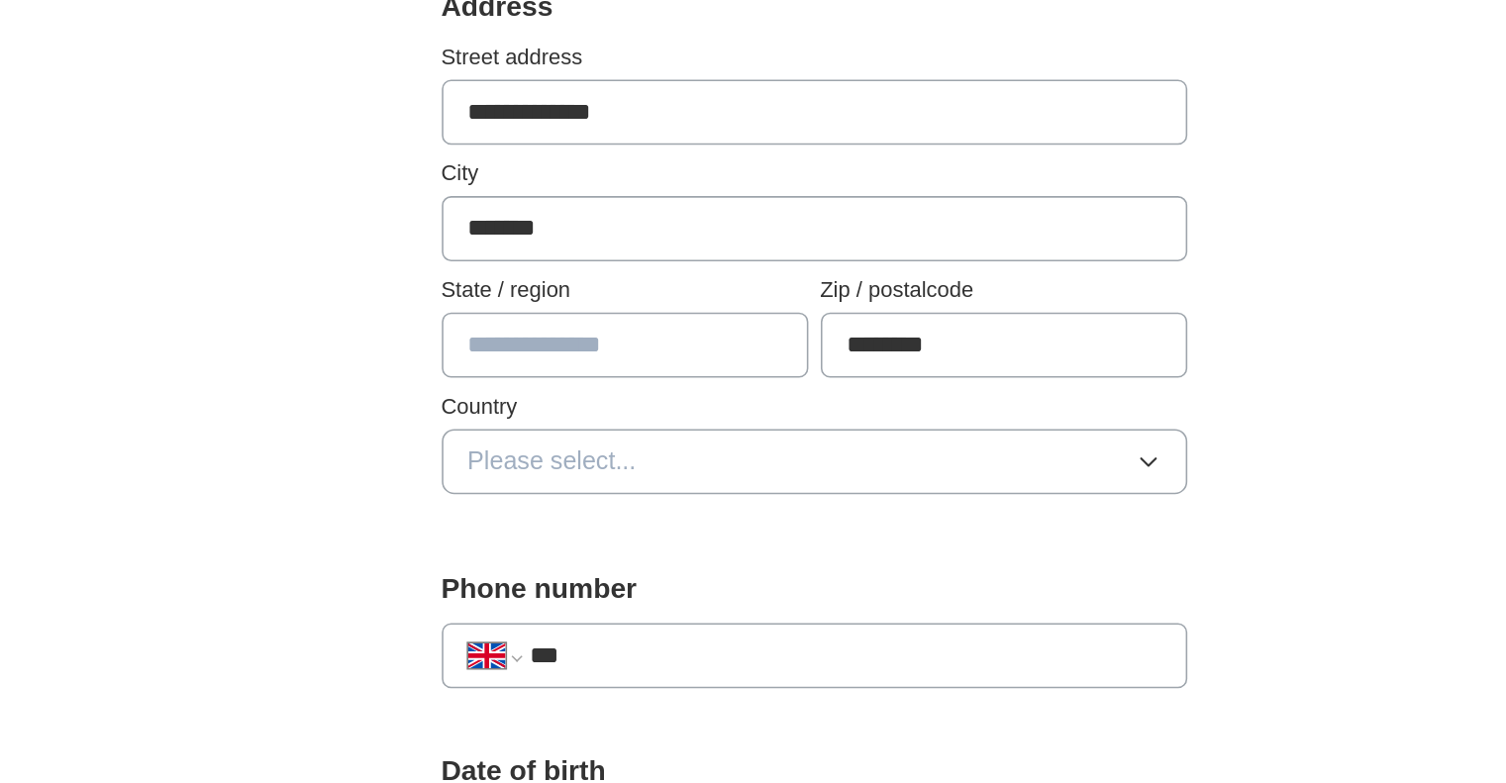
type input "**********"
click at [642, 570] on button "Please select..." at bounding box center [753, 579] width 475 height 42
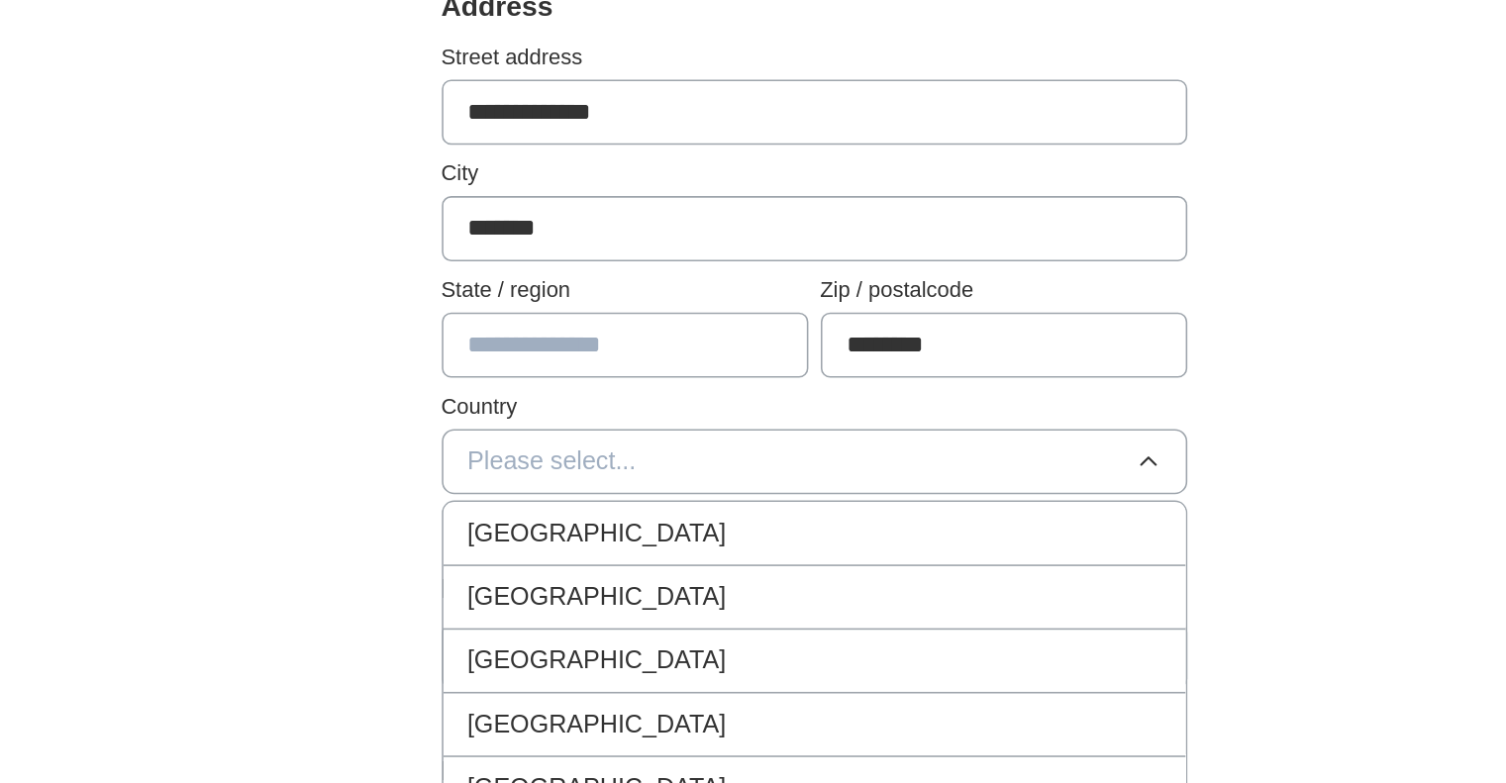
click at [632, 614] on span "[GEOGRAPHIC_DATA]" at bounding box center [615, 624] width 165 height 24
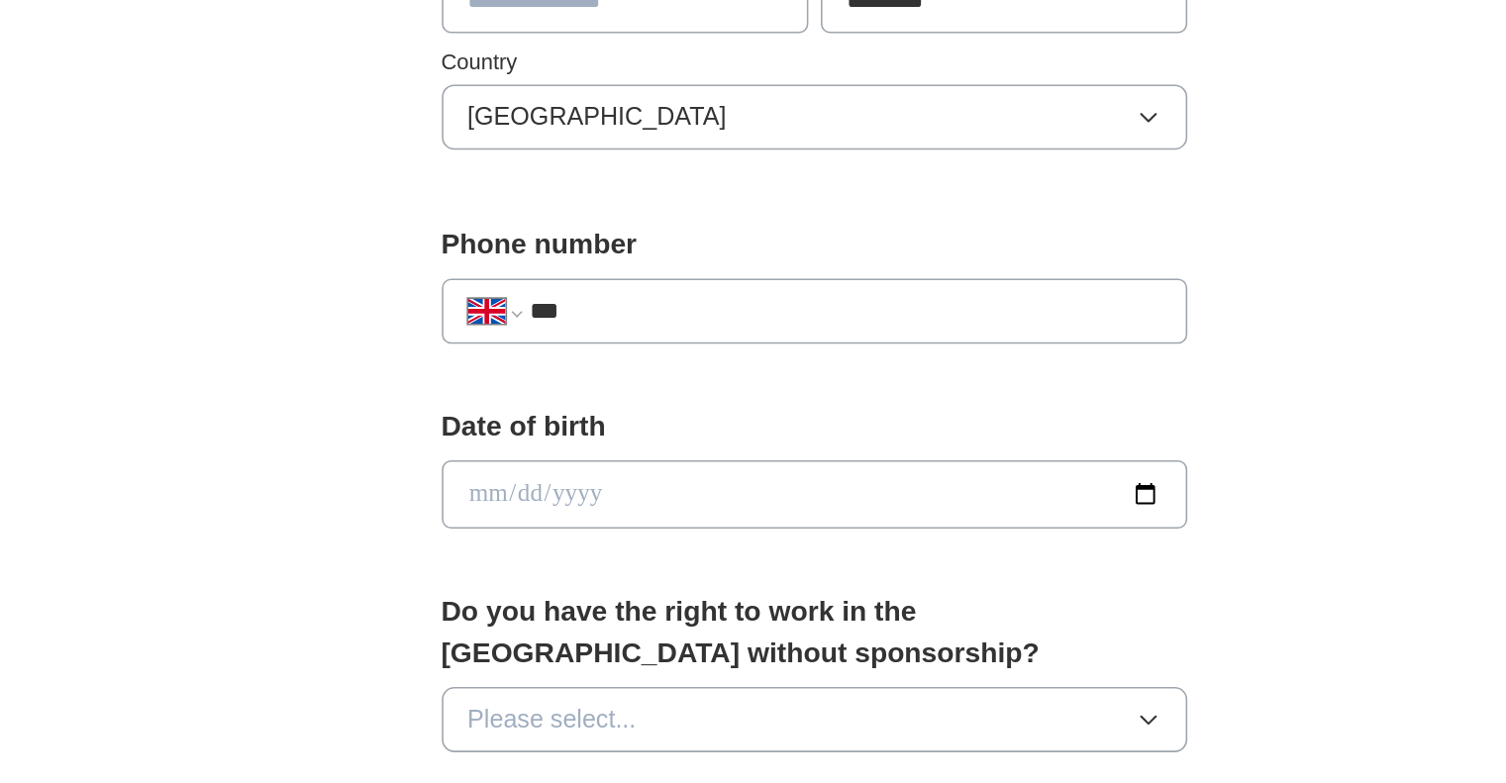
scroll to position [386, 0]
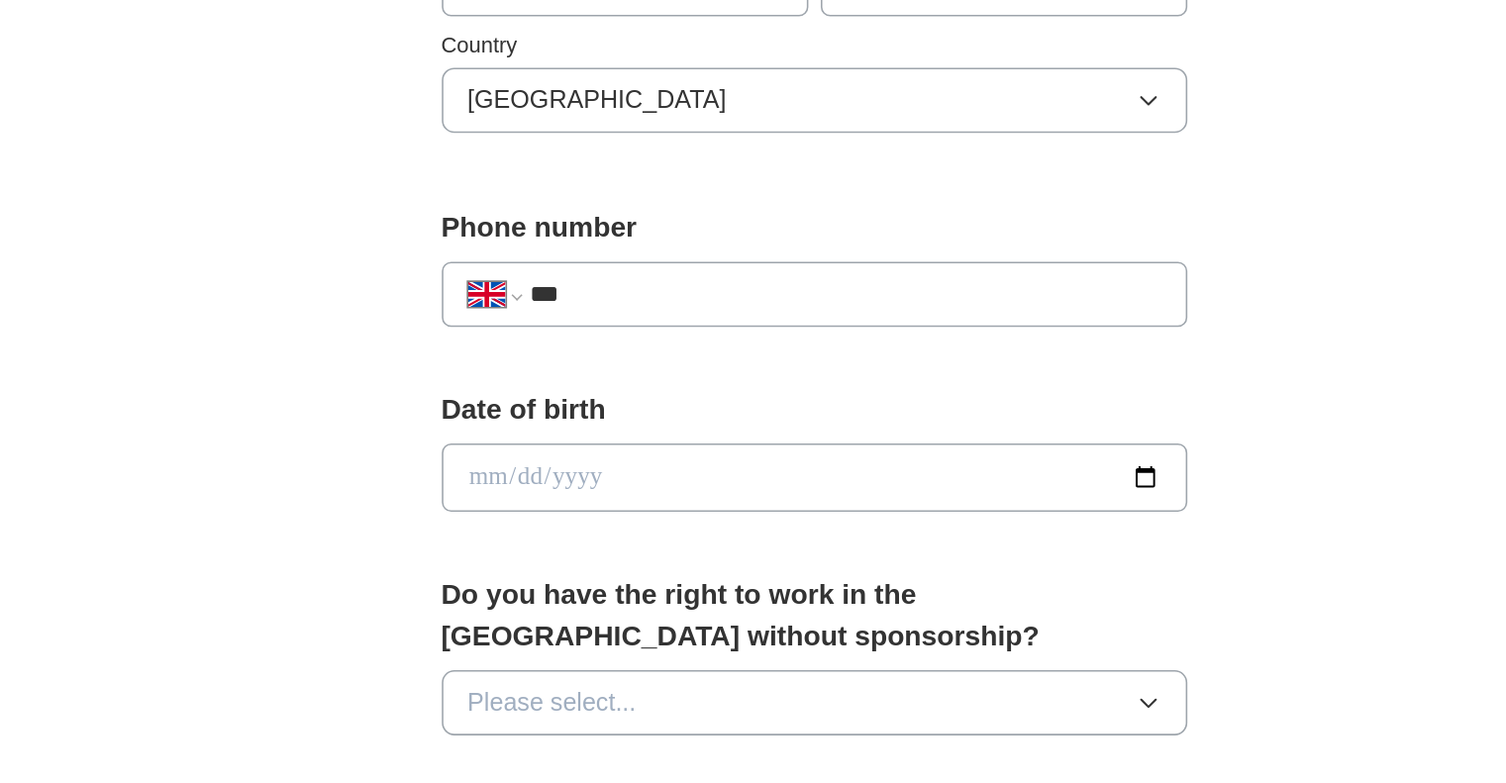
click at [671, 471] on input "***" at bounding box center [772, 472] width 402 height 24
type input "**********"
type input "*****"
click at [665, 596] on input "date" at bounding box center [753, 588] width 475 height 44
type input "**********"
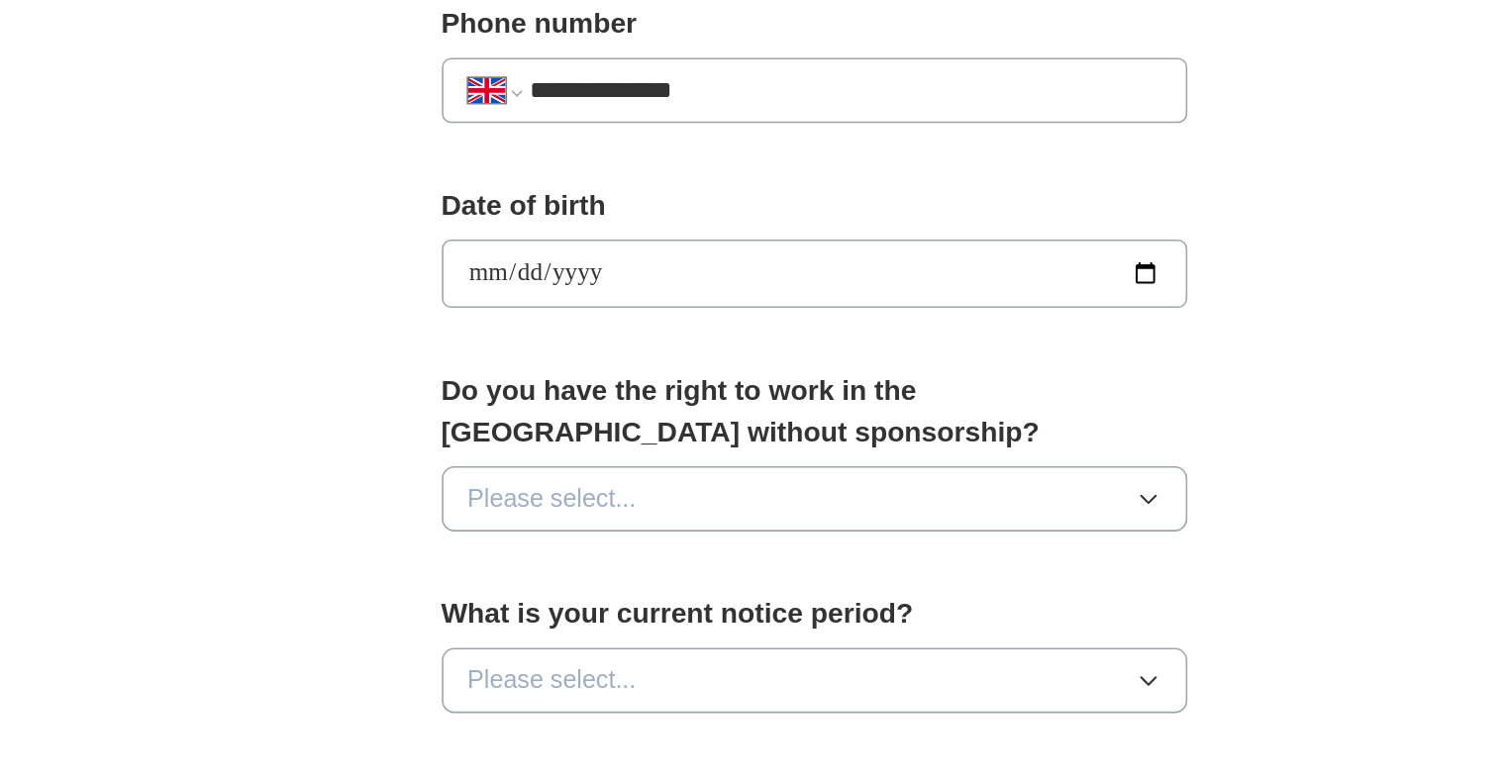
scroll to position [519, 0]
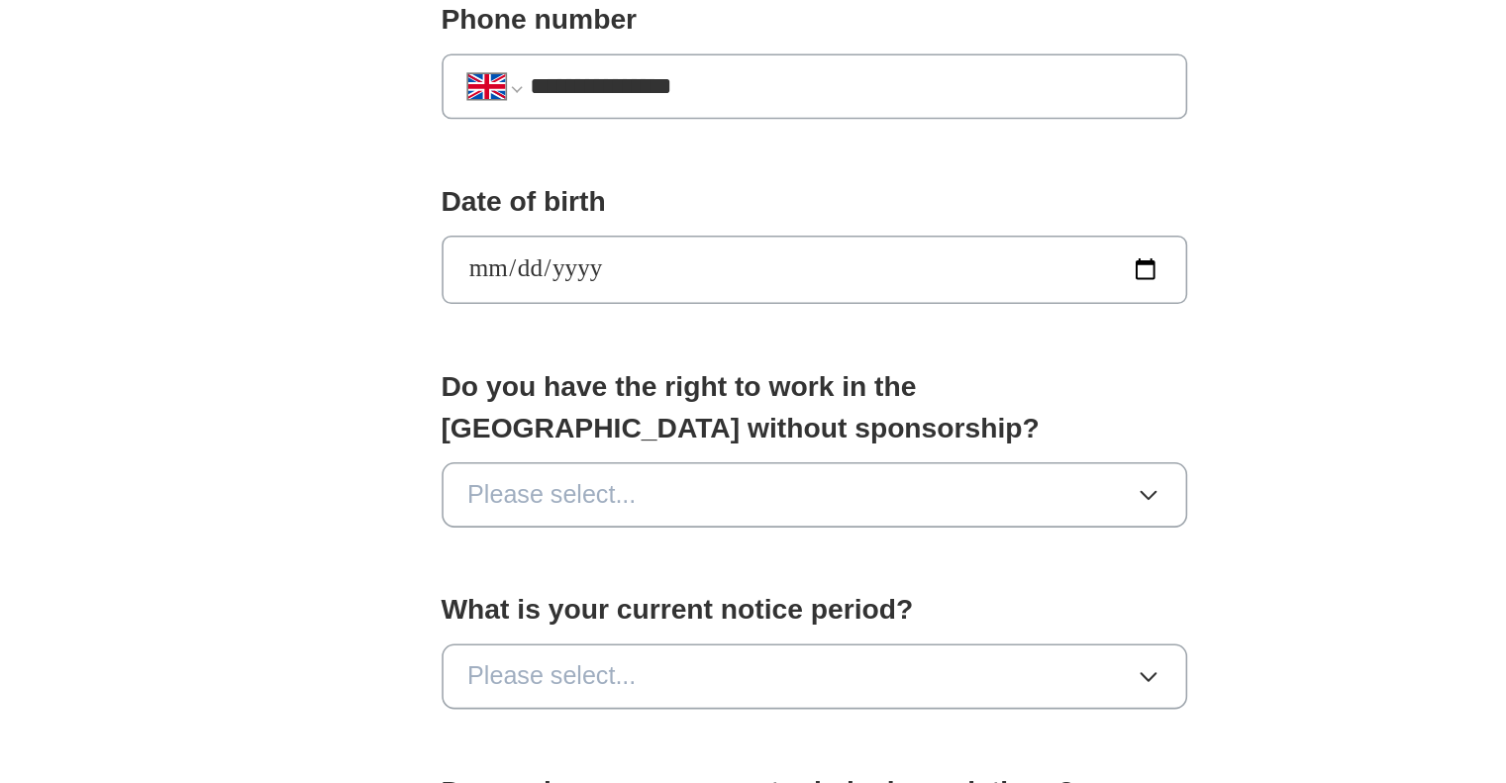
click at [701, 601] on button "Please select..." at bounding box center [753, 599] width 475 height 42
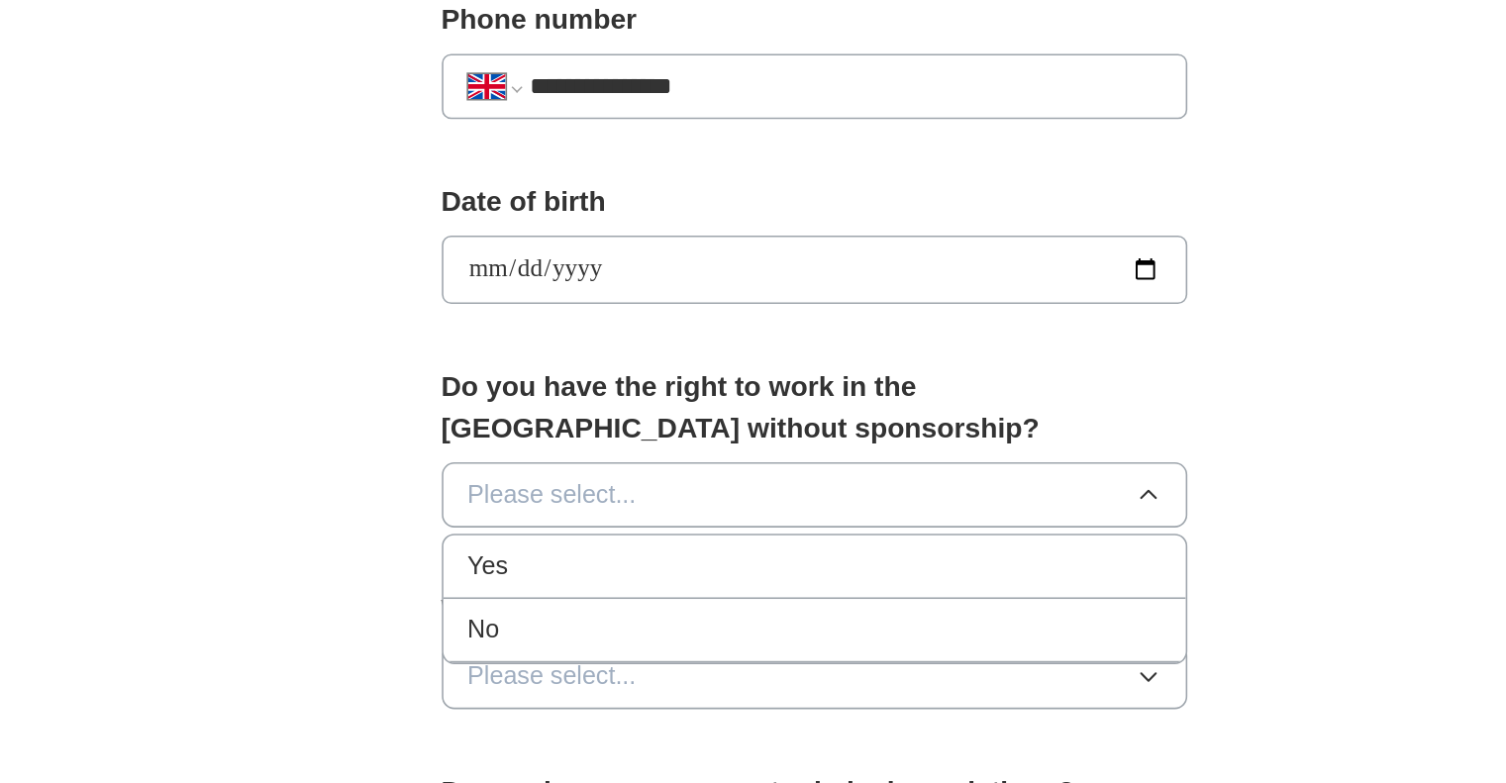
click at [649, 650] on div "Yes" at bounding box center [754, 645] width 442 height 24
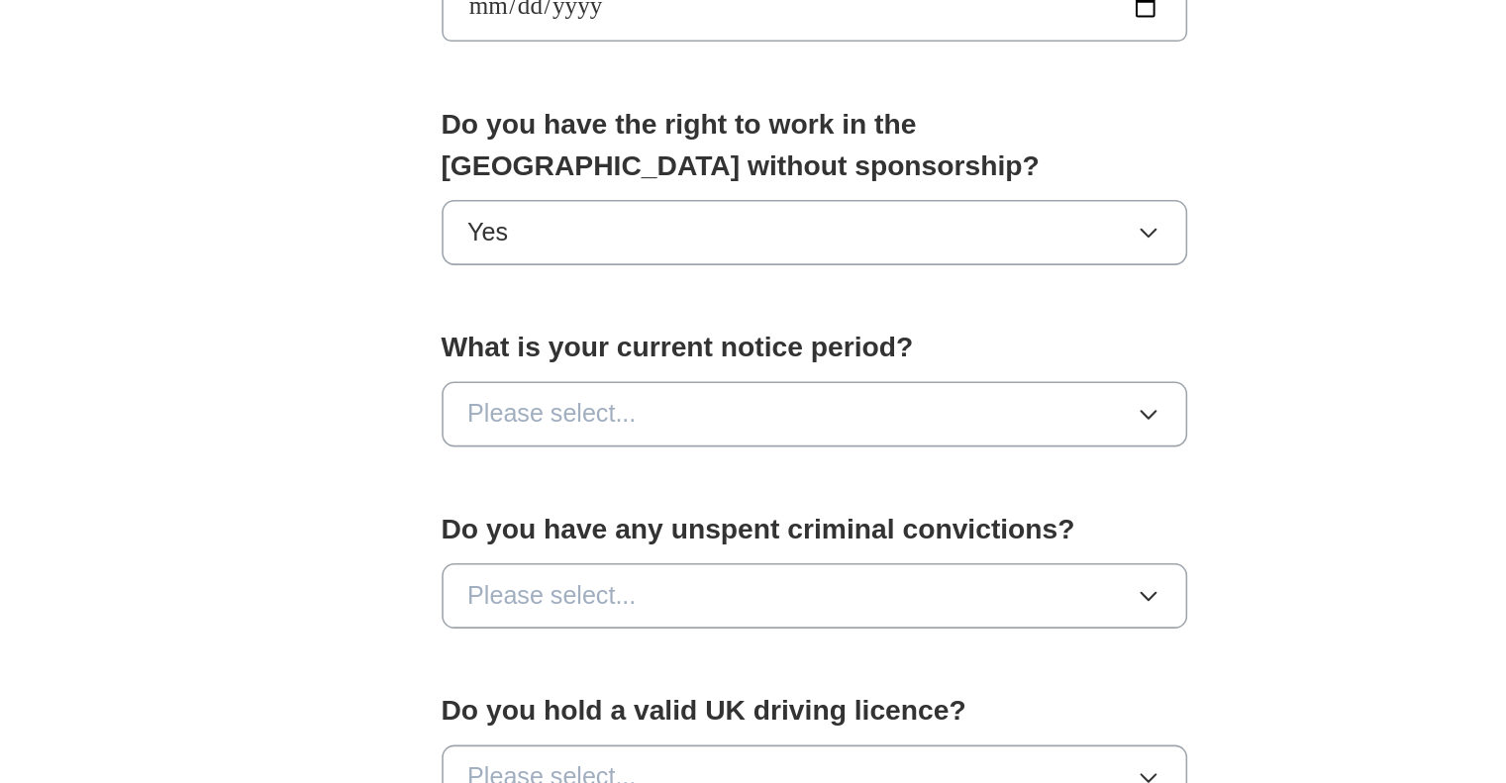
scroll to position [686, 0]
click at [729, 561] on button "Please select..." at bounding box center [753, 548] width 475 height 42
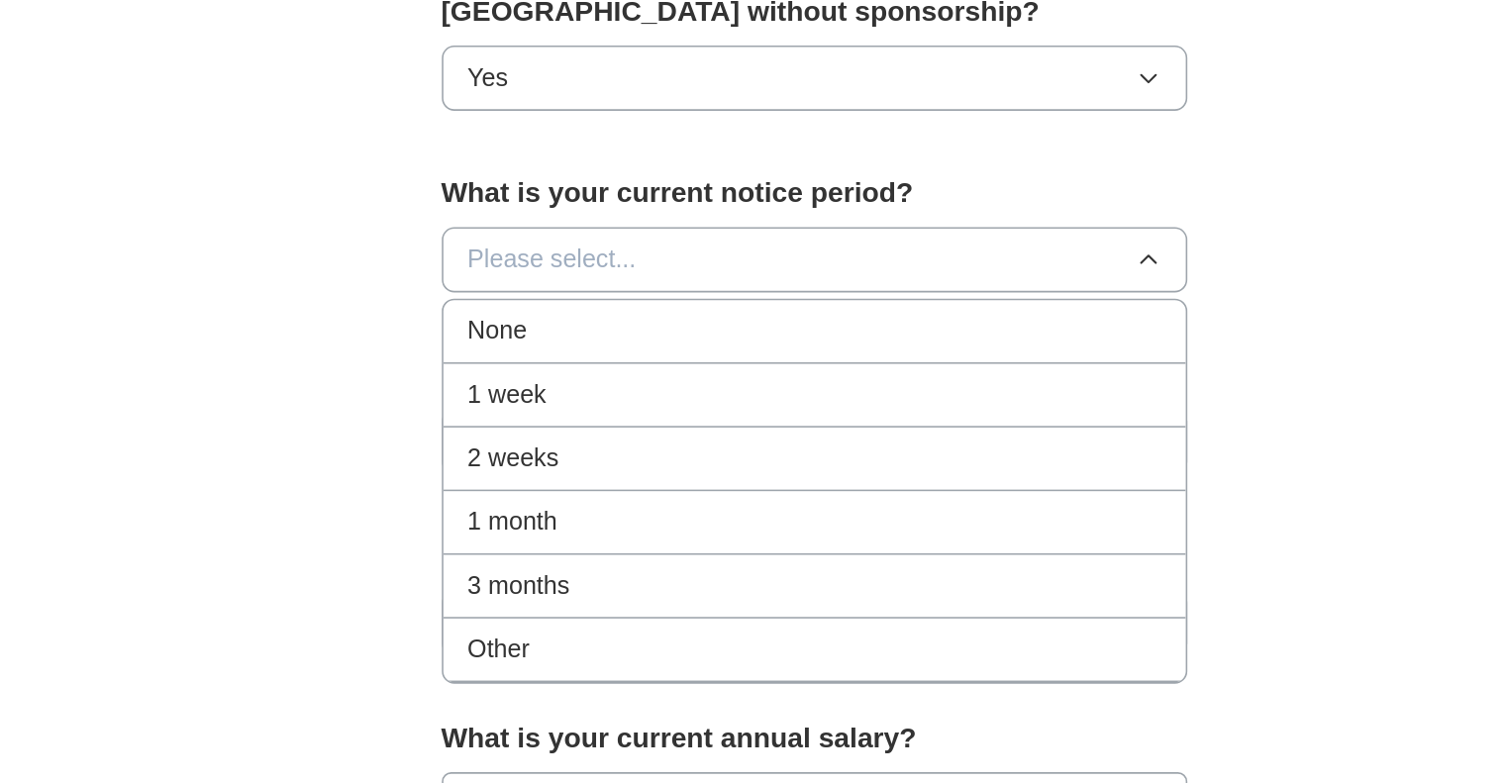
scroll to position [785, 0]
click at [703, 614] on div "1 month" at bounding box center [754, 616] width 442 height 24
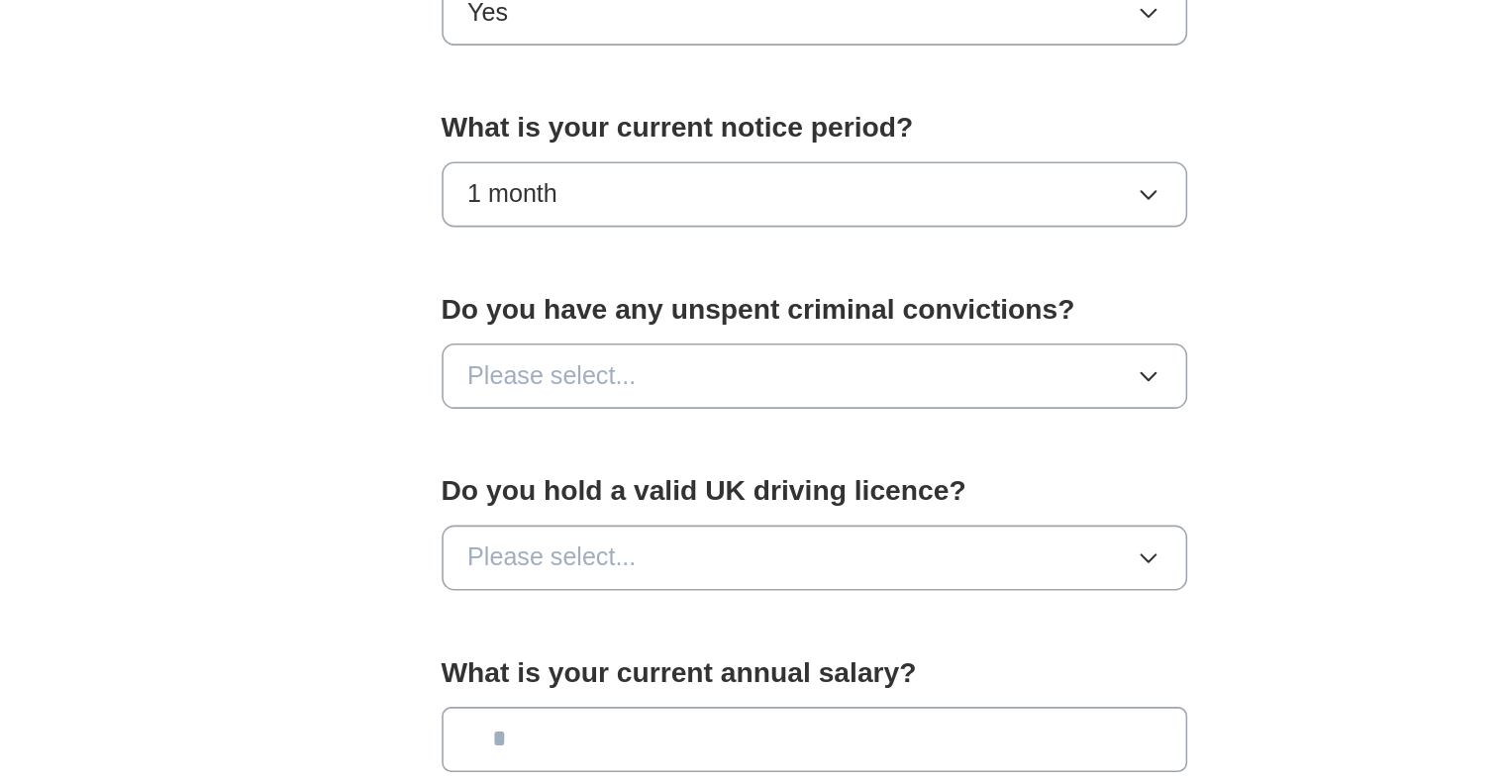
scroll to position [827, 0]
click at [730, 500] on div "Do you have any unspent criminal convictions? Please select..." at bounding box center [753, 513] width 475 height 92
click at [731, 530] on button "Please select..." at bounding box center [753, 523] width 475 height 42
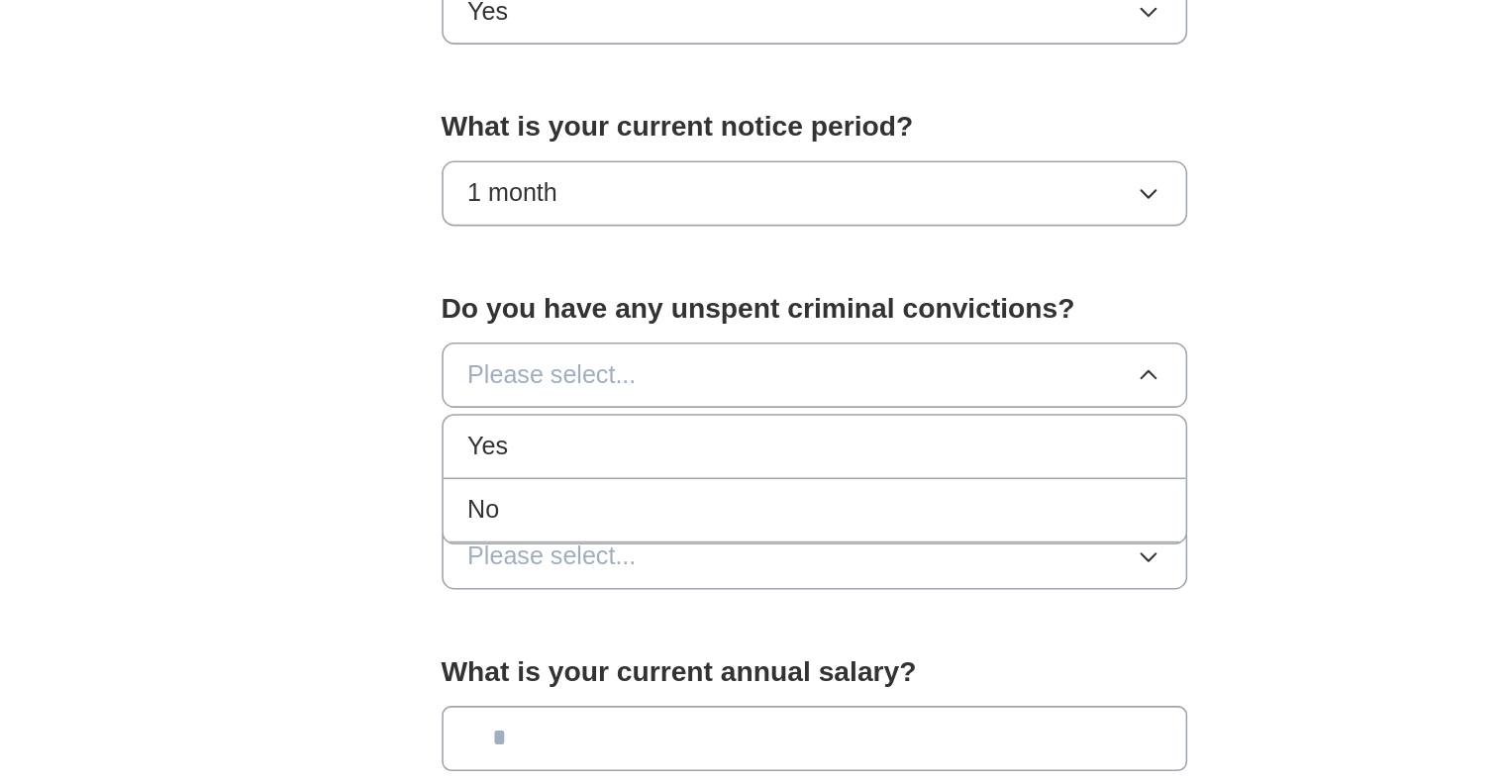
click at [617, 604] on div "No" at bounding box center [754, 609] width 442 height 24
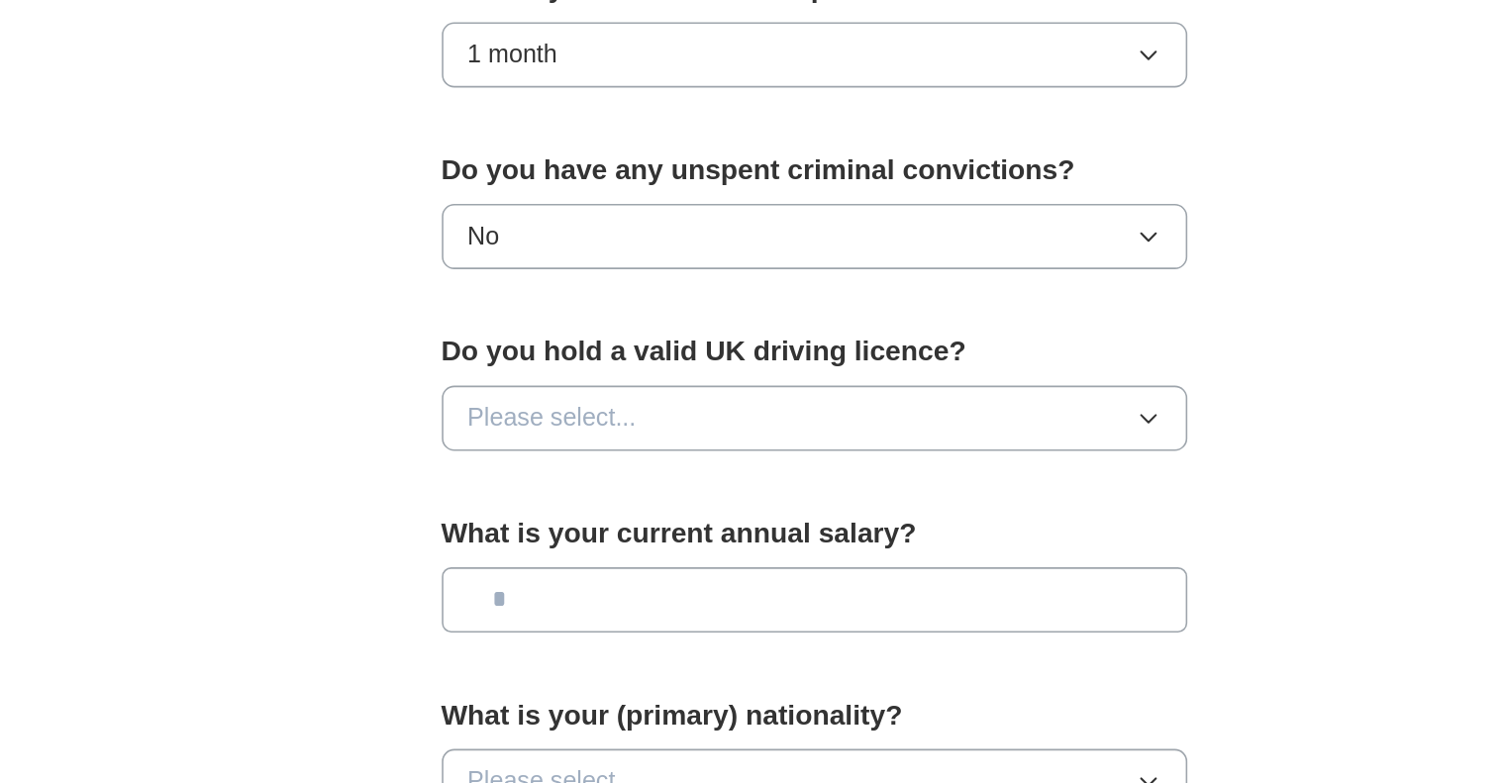
scroll to position [917, 0]
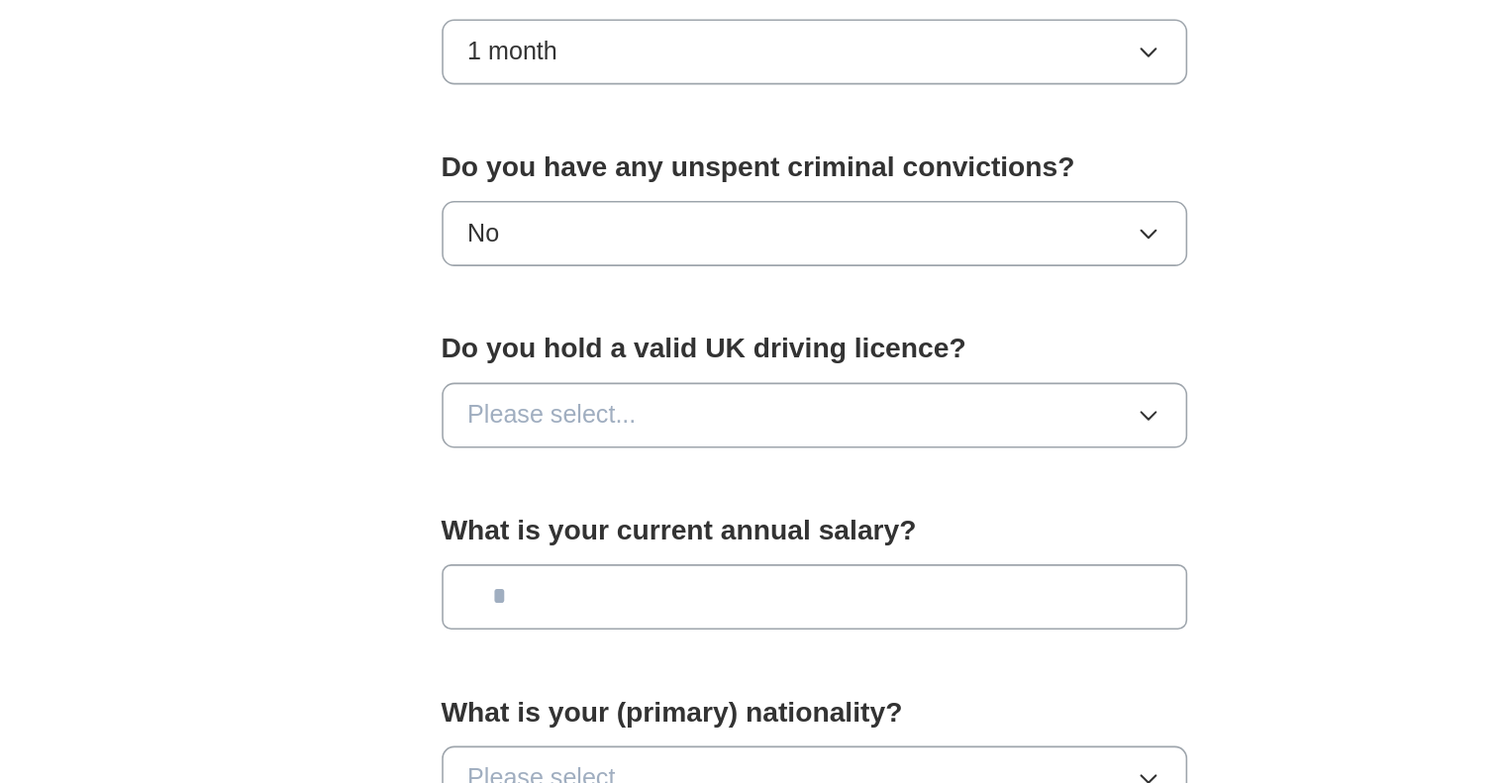
click at [755, 551] on button "Please select..." at bounding box center [753, 549] width 475 height 42
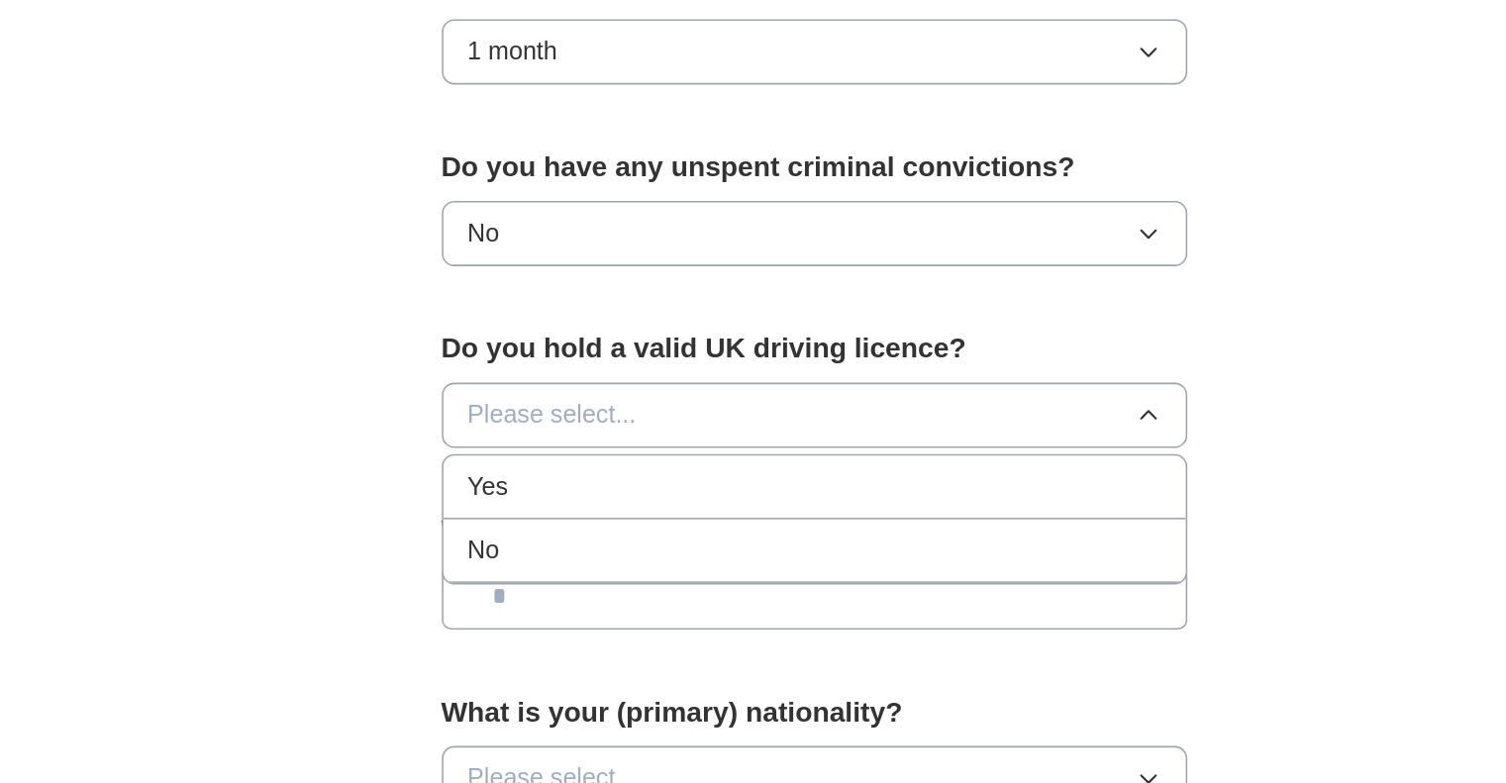
click at [705, 627] on div "No" at bounding box center [754, 635] width 442 height 24
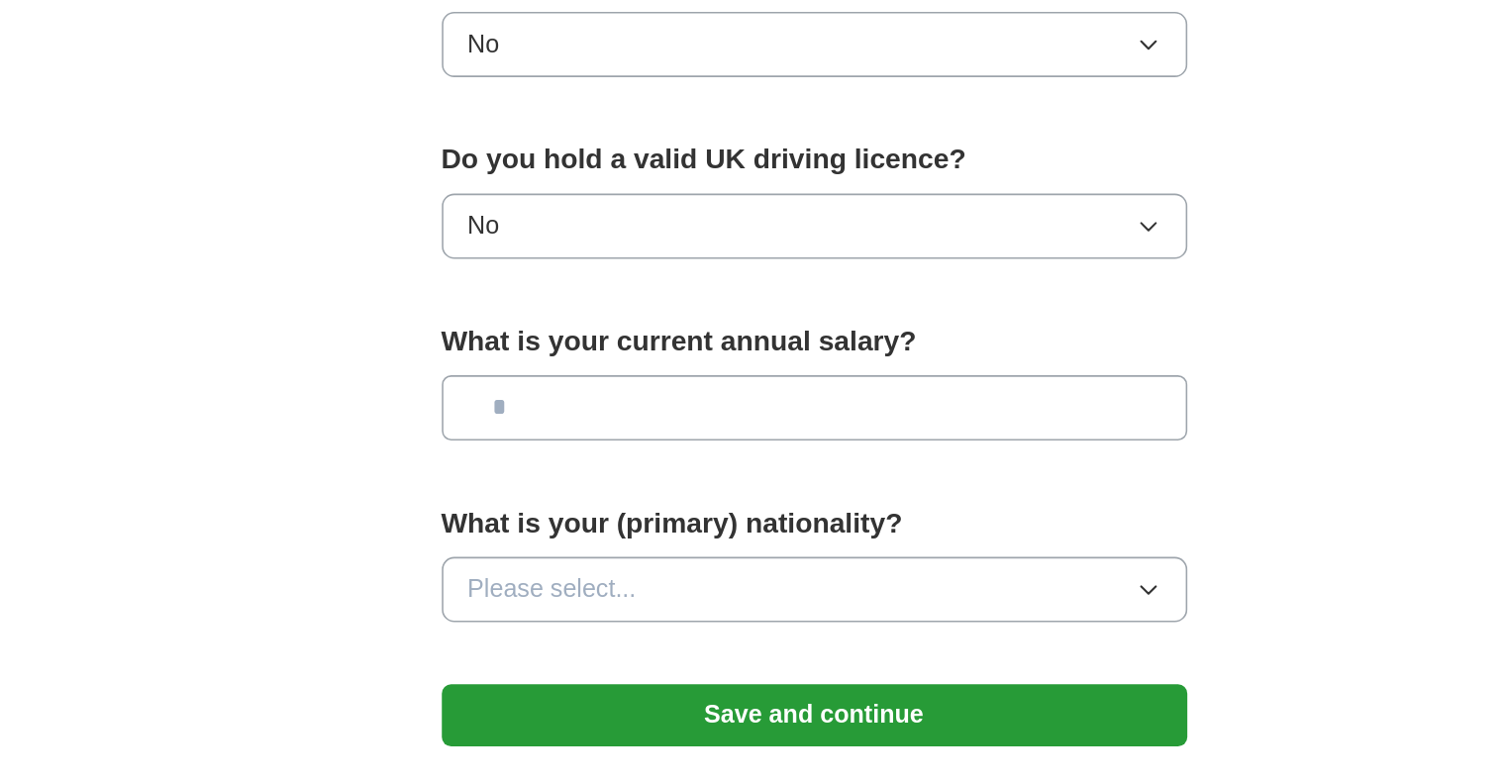
scroll to position [1058, 0]
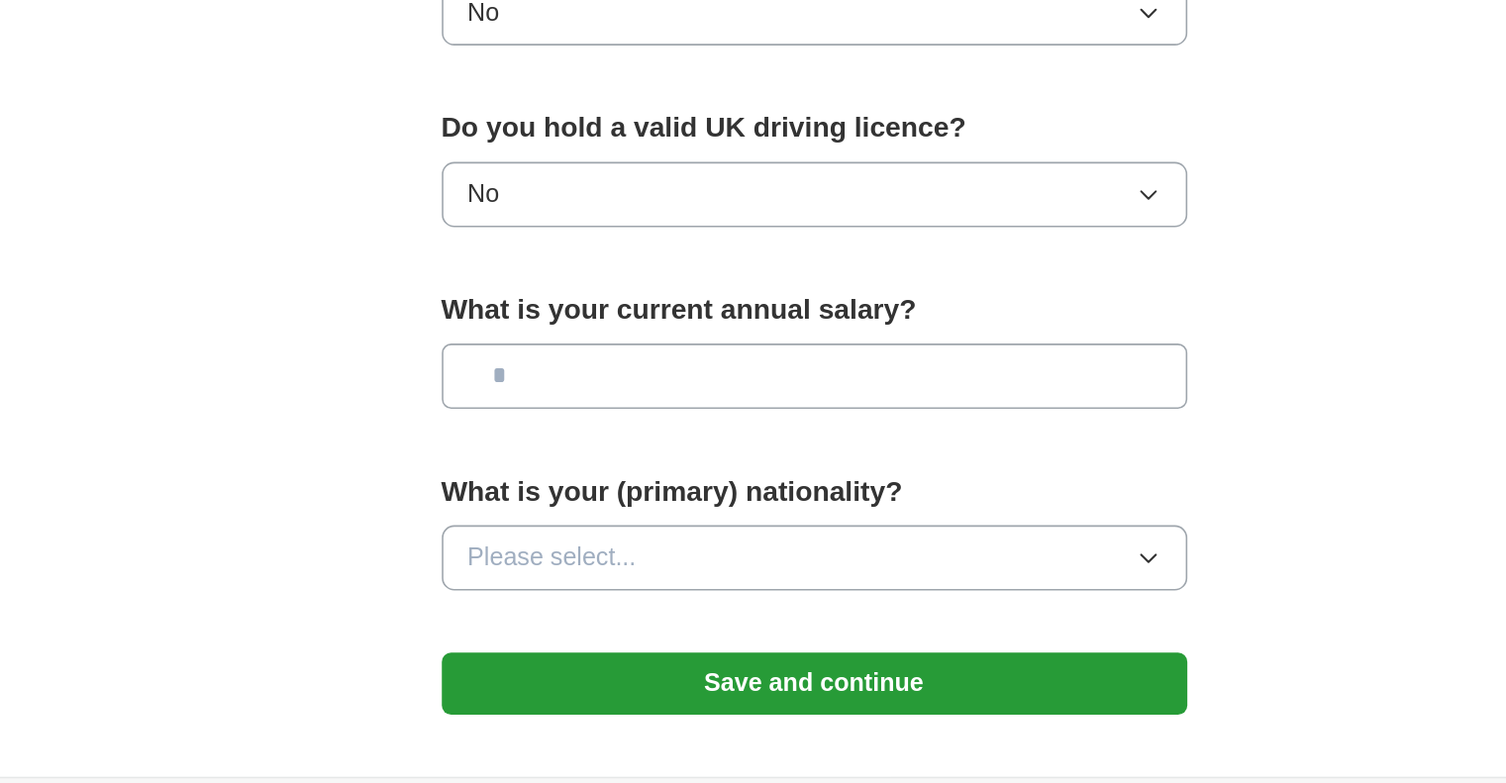
click at [724, 517] on input "text" at bounding box center [753, 524] width 475 height 42
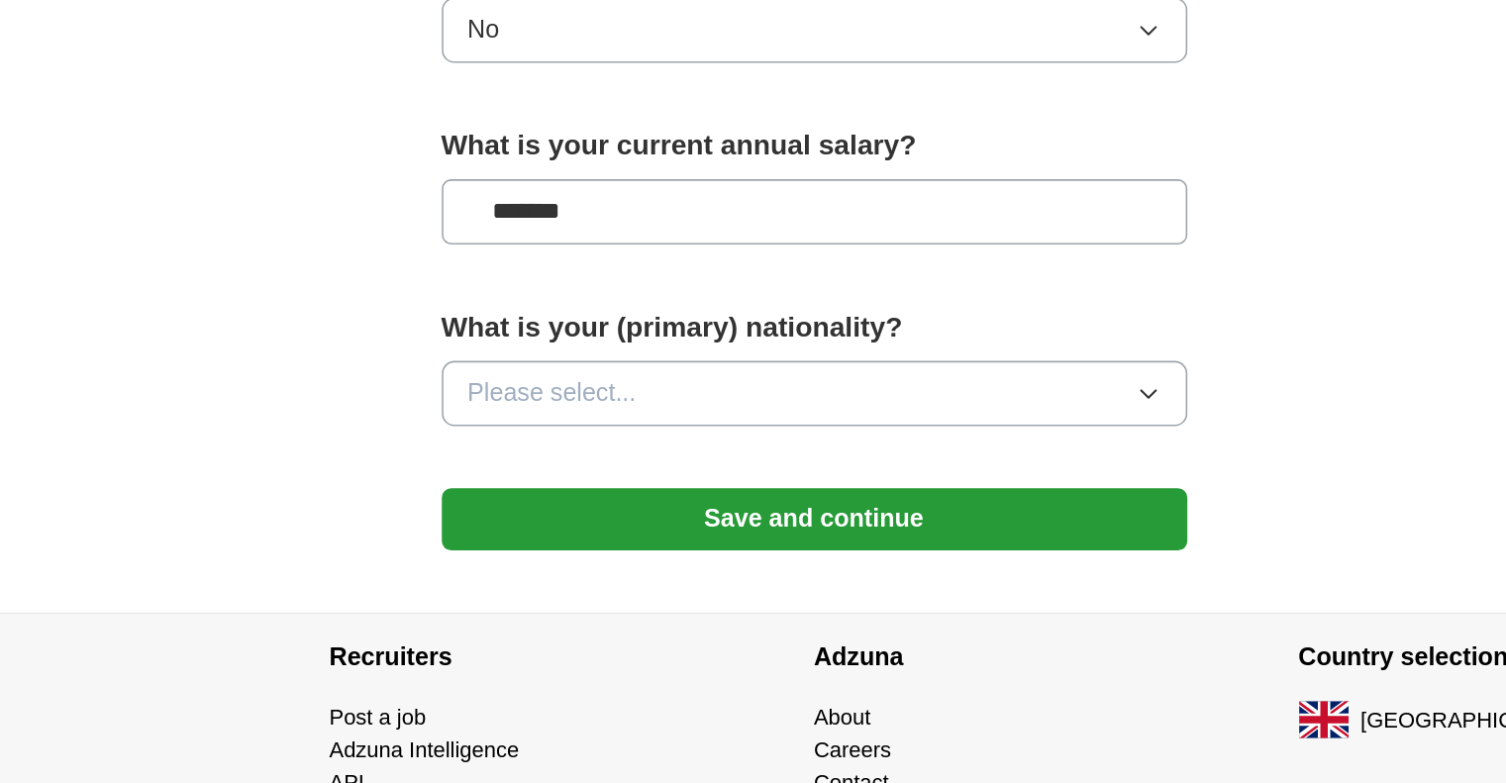
scroll to position [1163, 0]
type input "*******"
click at [726, 533] on button "Please select..." at bounding box center [753, 535] width 475 height 42
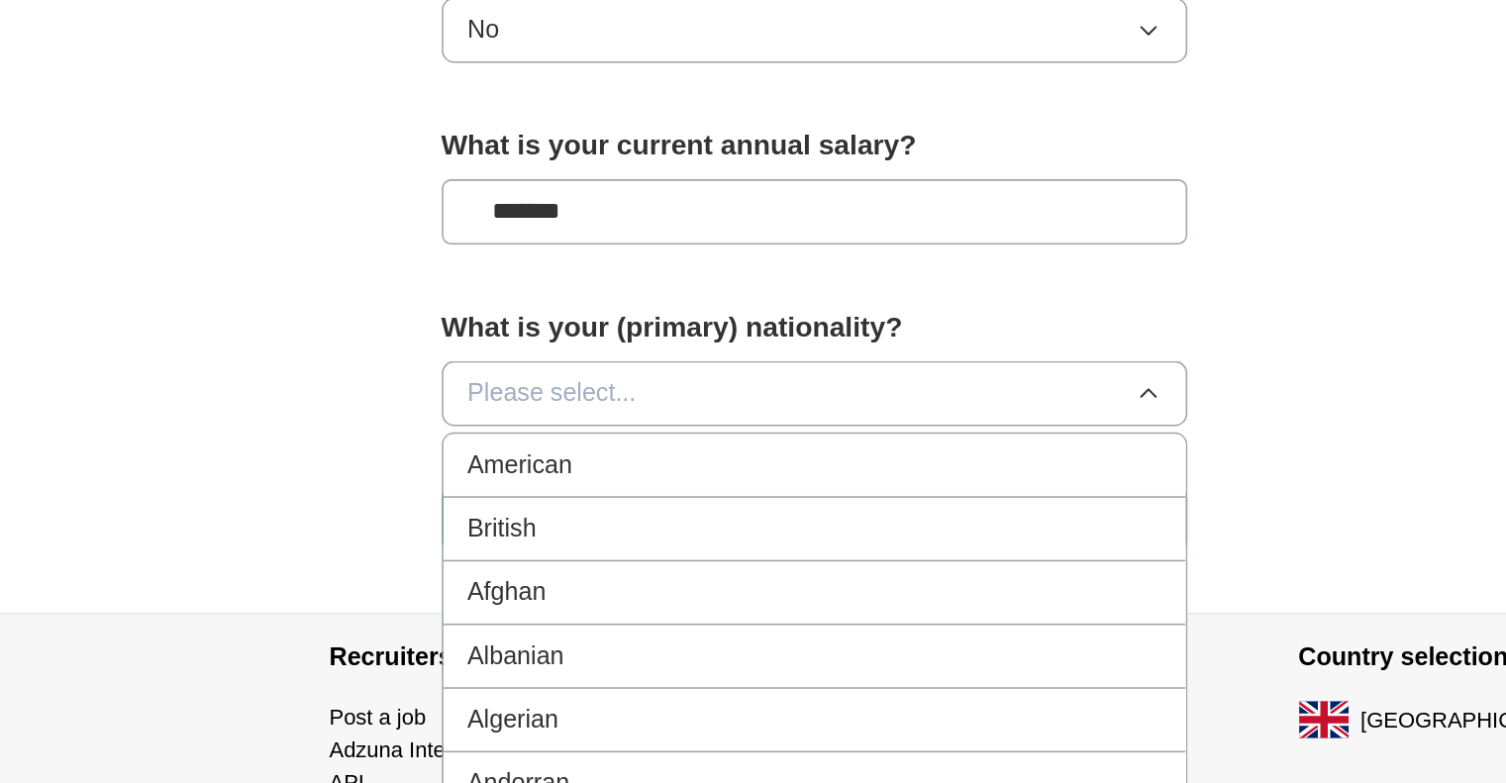
click at [726, 533] on button "Please select..." at bounding box center [753, 535] width 475 height 42
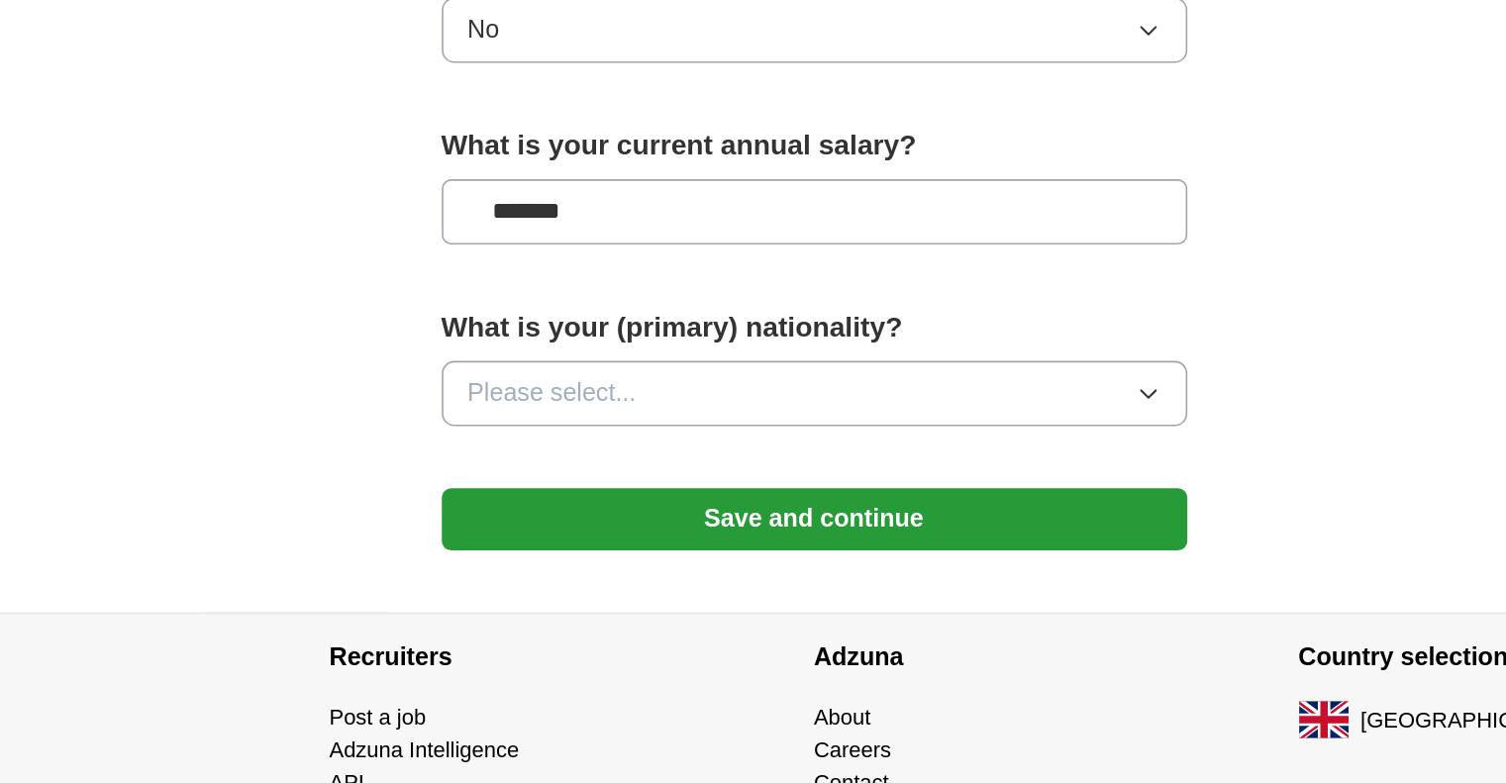
click at [756, 529] on button "Please select..." at bounding box center [753, 535] width 475 height 42
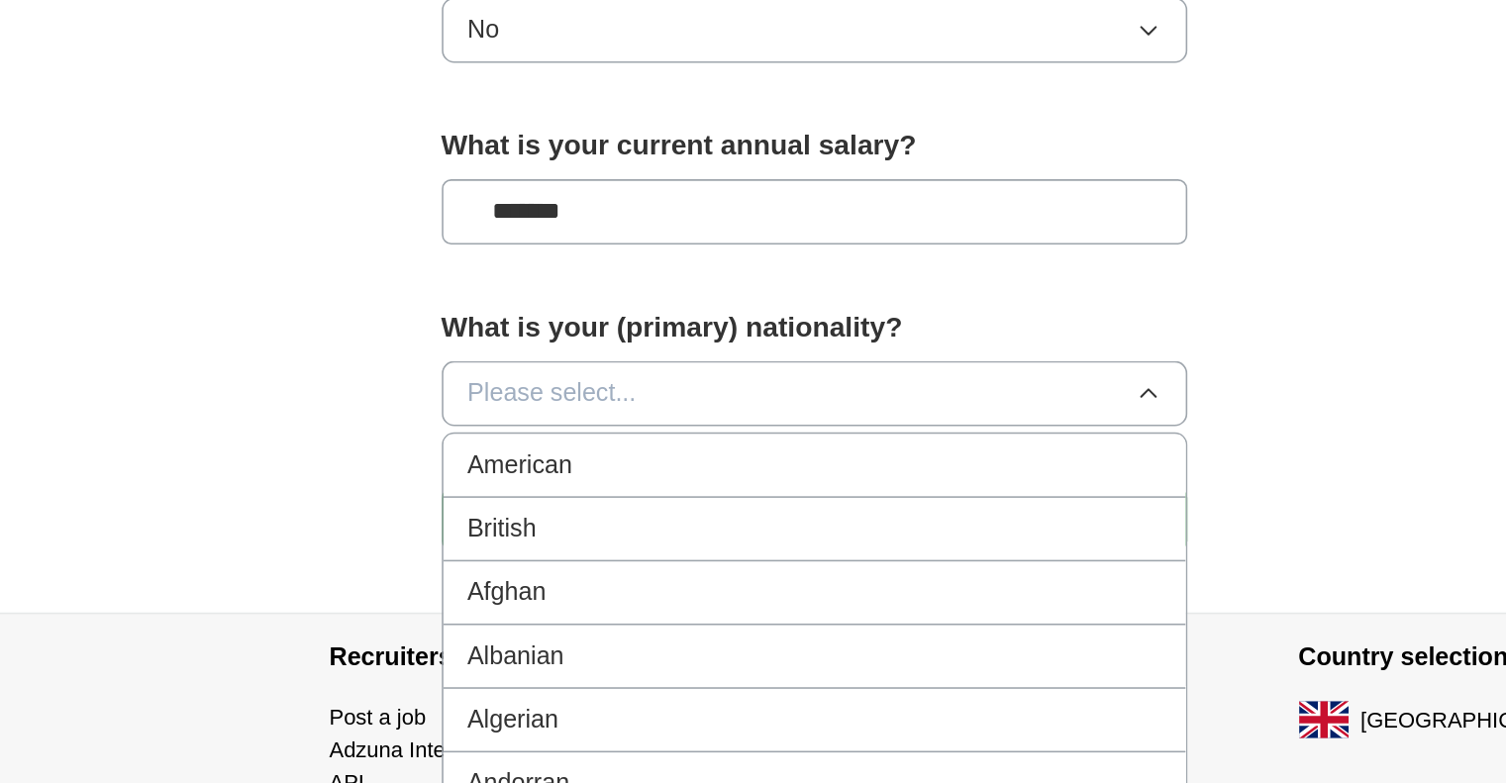
click at [662, 626] on div "British" at bounding box center [754, 621] width 442 height 24
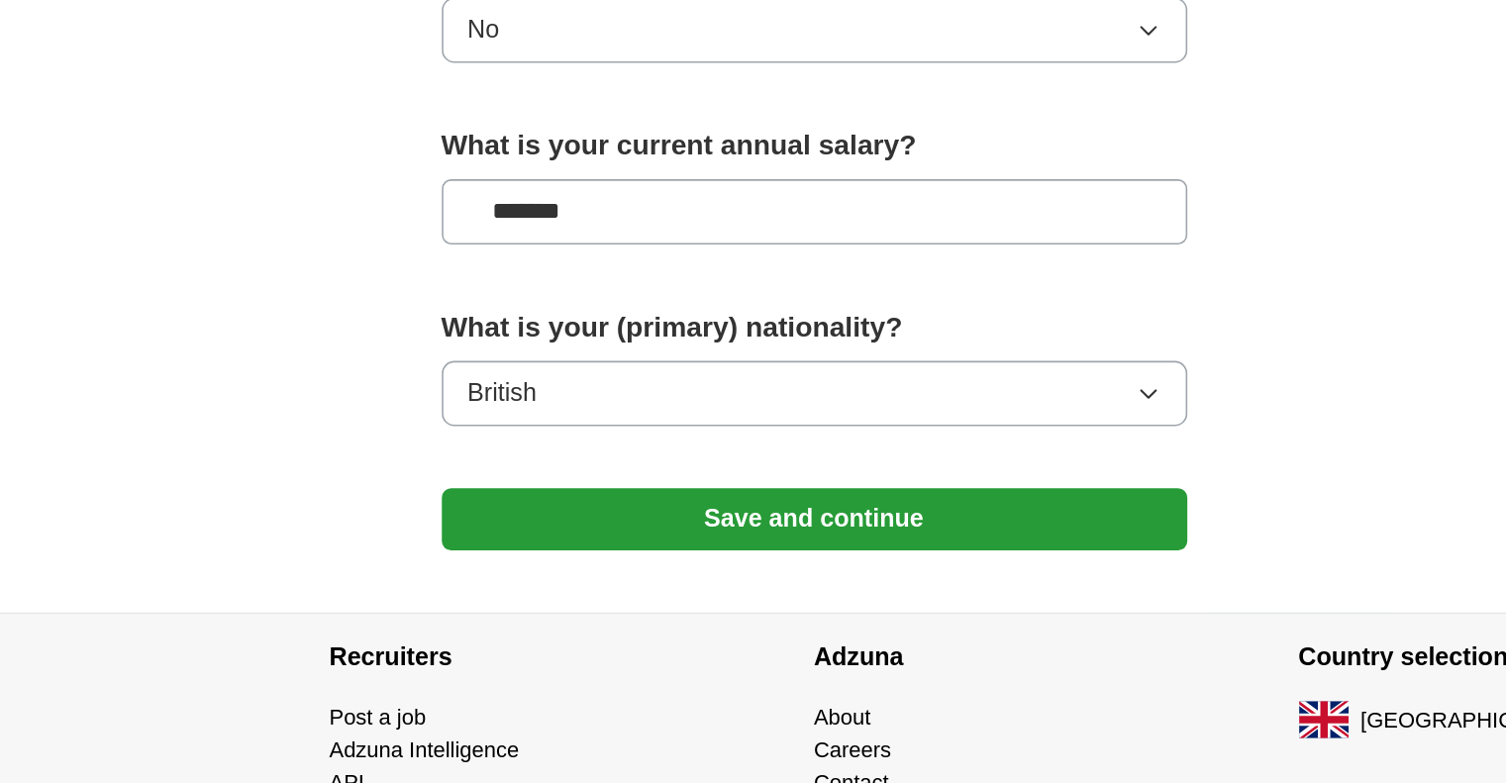
click at [740, 622] on button "Save and continue" at bounding box center [753, 615] width 475 height 40
